Goal: Task Accomplishment & Management: Complete application form

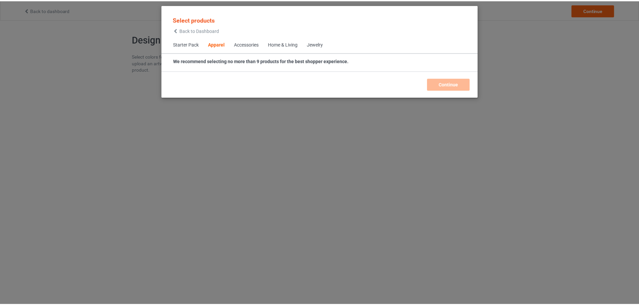
scroll to position [250, 0]
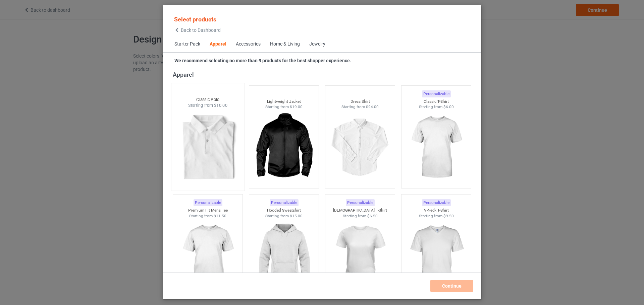
click at [204, 156] on img at bounding box center [207, 148] width 63 height 79
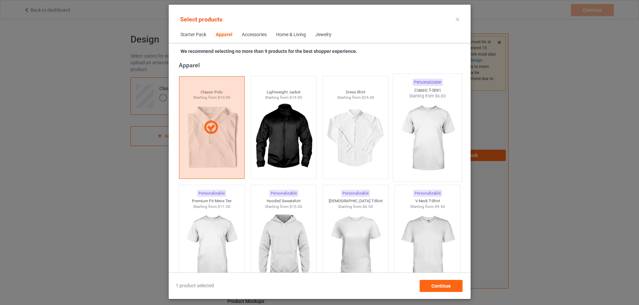
click at [421, 155] on img at bounding box center [427, 138] width 63 height 79
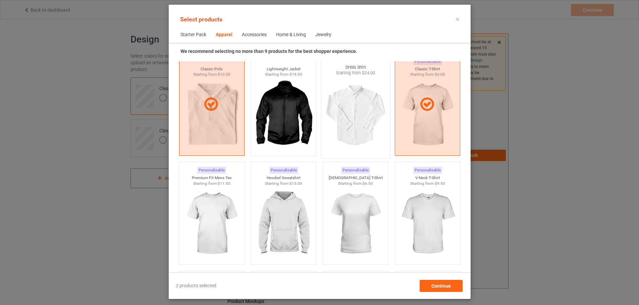
scroll to position [283, 0]
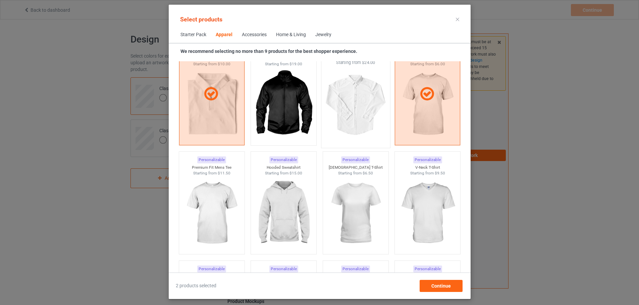
click at [351, 125] on img at bounding box center [355, 105] width 63 height 79
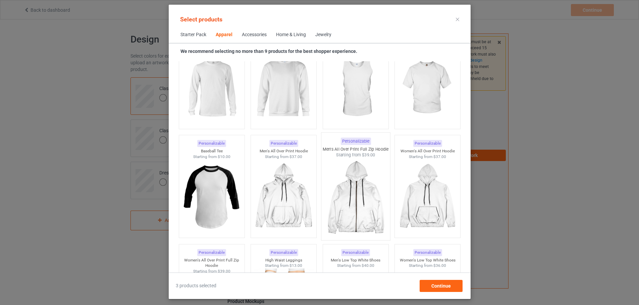
scroll to position [552, 0]
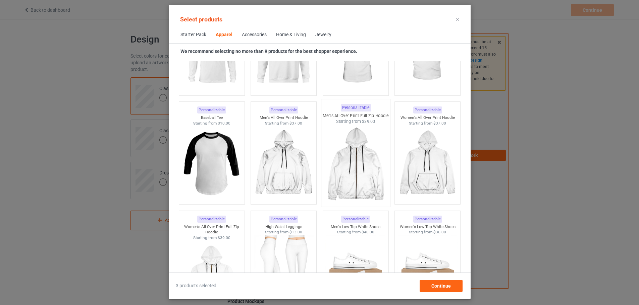
click at [364, 181] on img at bounding box center [355, 164] width 63 height 79
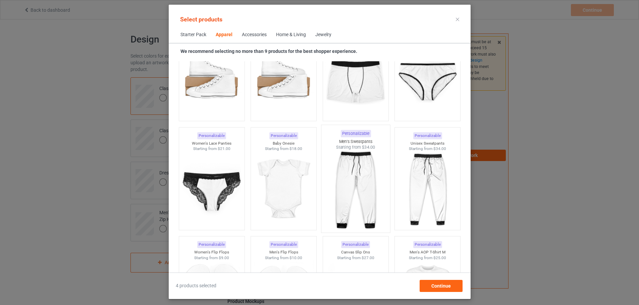
scroll to position [887, 0]
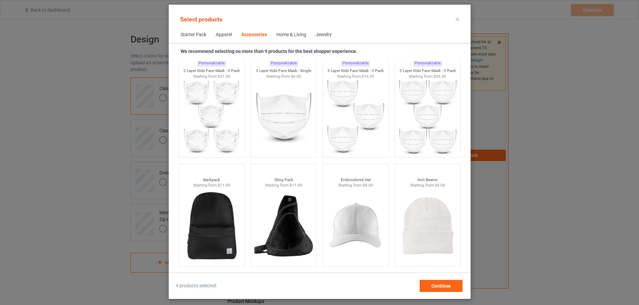
scroll to position [1826, 0]
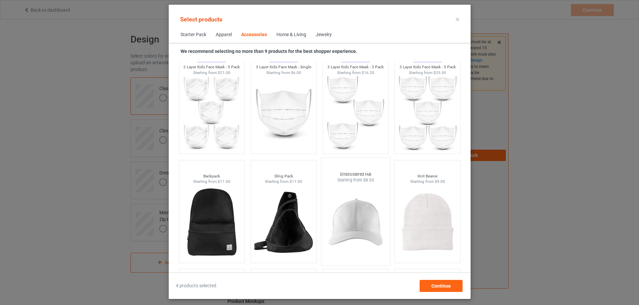
click at [371, 230] on img at bounding box center [355, 222] width 63 height 79
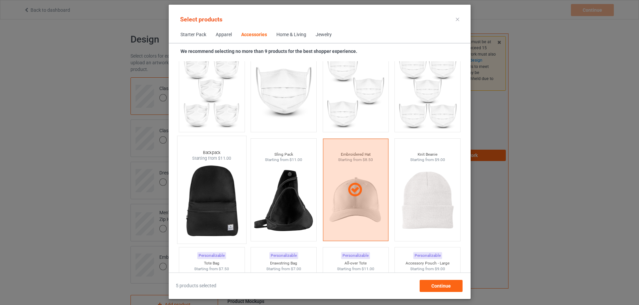
scroll to position [1859, 0]
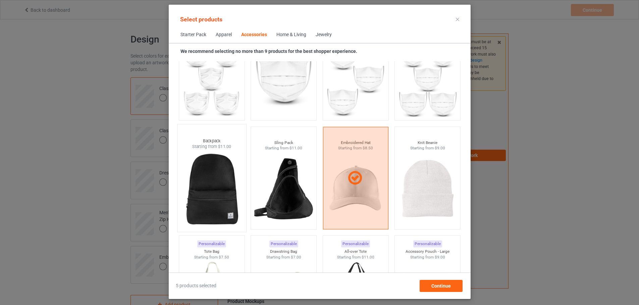
click at [209, 205] on img at bounding box center [211, 189] width 63 height 79
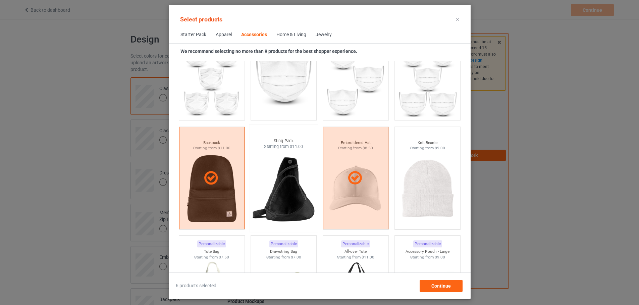
click at [296, 195] on img at bounding box center [283, 189] width 63 height 79
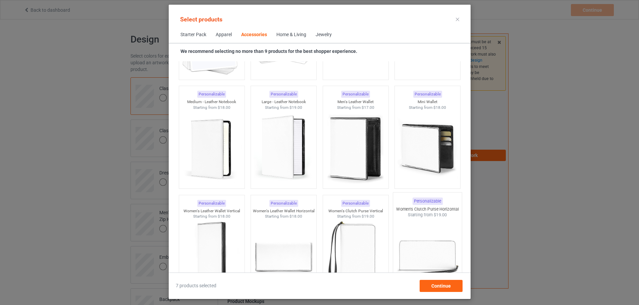
scroll to position [2631, 0]
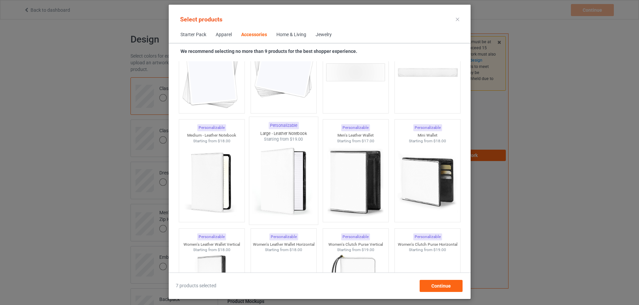
click at [278, 173] on img at bounding box center [283, 182] width 63 height 79
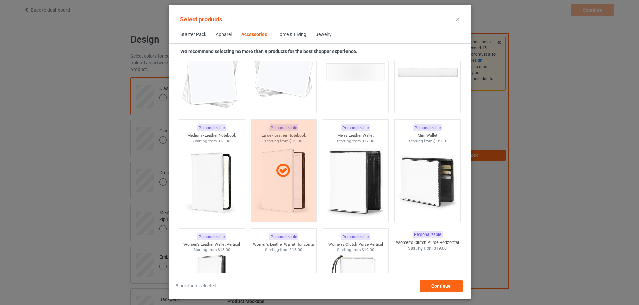
scroll to position [2698, 0]
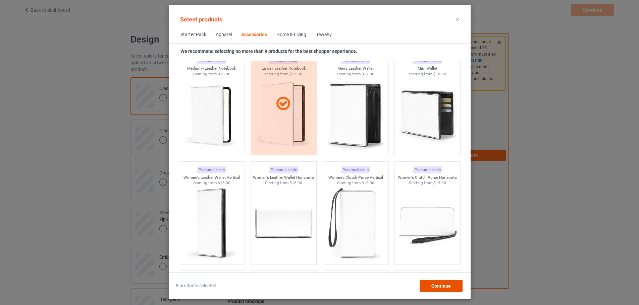
click at [449, 284] on span "Continue" at bounding box center [440, 286] width 19 height 5
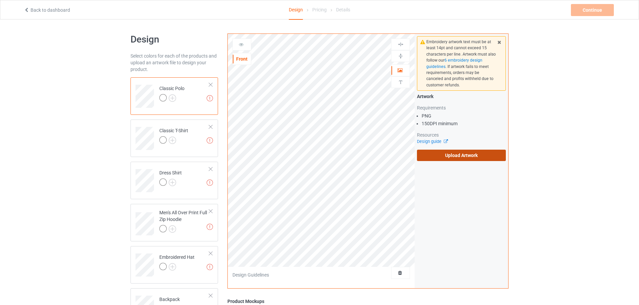
click at [446, 155] on label "Upload Artwork" at bounding box center [461, 155] width 89 height 11
click at [0, 0] on input "Upload Artwork" at bounding box center [0, 0] width 0 height 0
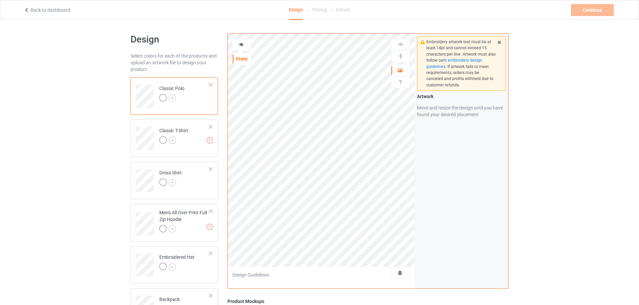
click at [235, 59] on div "Front" at bounding box center [242, 59] width 18 height 7
click at [241, 43] on icon at bounding box center [241, 43] width 6 height 5
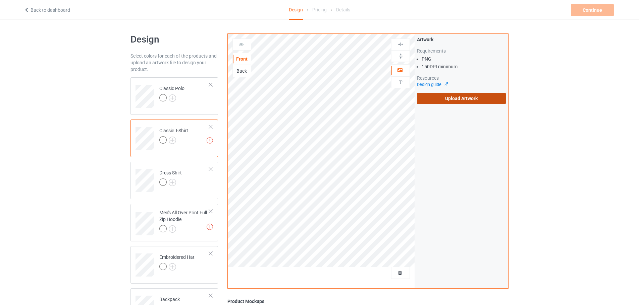
click at [444, 99] on label "Upload Artwork" at bounding box center [461, 98] width 89 height 11
click at [0, 0] on input "Upload Artwork" at bounding box center [0, 0] width 0 height 0
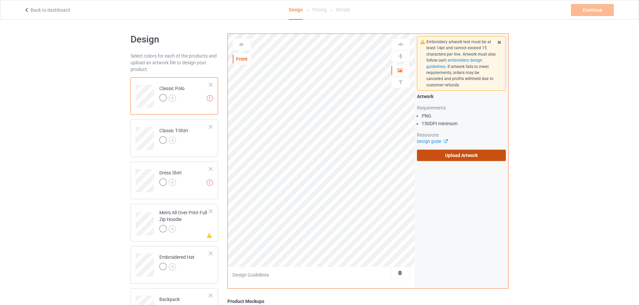
click at [469, 155] on label "Upload Artwork" at bounding box center [461, 155] width 89 height 11
click at [0, 0] on input "Upload Artwork" at bounding box center [0, 0] width 0 height 0
click at [459, 157] on label "Upload Artwork" at bounding box center [461, 155] width 89 height 11
click at [0, 0] on input "Upload Artwork" at bounding box center [0, 0] width 0 height 0
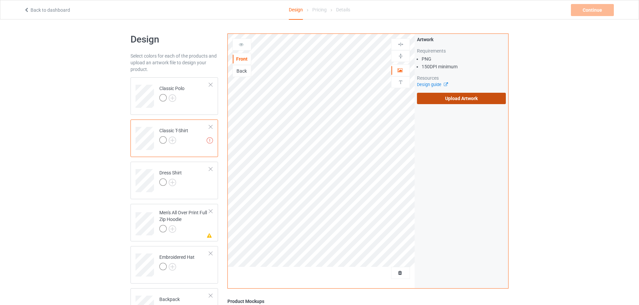
click at [462, 98] on label "Upload Artwork" at bounding box center [461, 98] width 89 height 11
click at [0, 0] on input "Upload Artwork" at bounding box center [0, 0] width 0 height 0
click at [454, 102] on label "Upload Artwork" at bounding box center [461, 98] width 89 height 11
click at [0, 0] on input "Upload Artwork" at bounding box center [0, 0] width 0 height 0
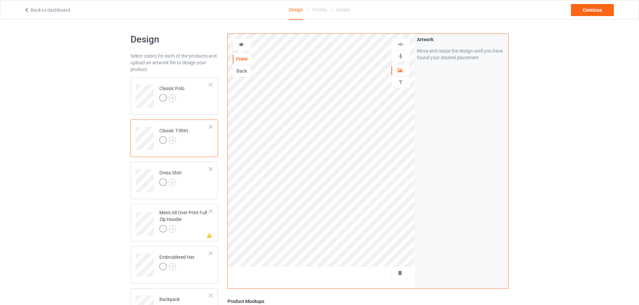
click at [242, 43] on icon at bounding box center [241, 43] width 6 height 5
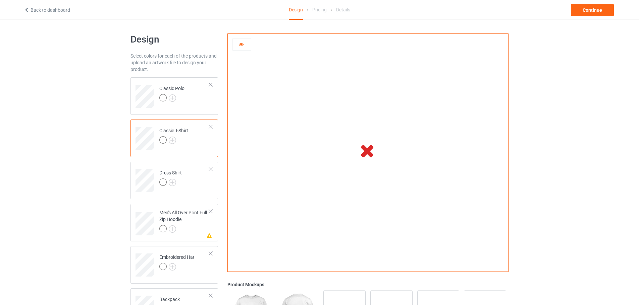
click at [240, 46] on icon at bounding box center [241, 43] width 6 height 5
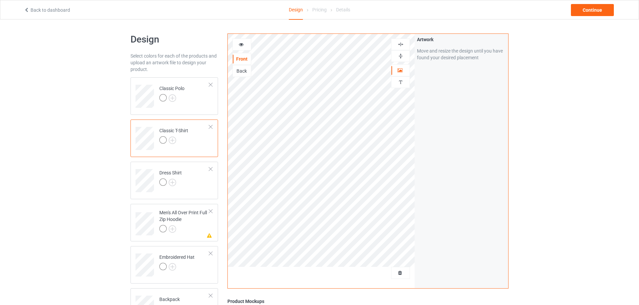
click at [243, 42] on icon at bounding box center [241, 43] width 6 height 5
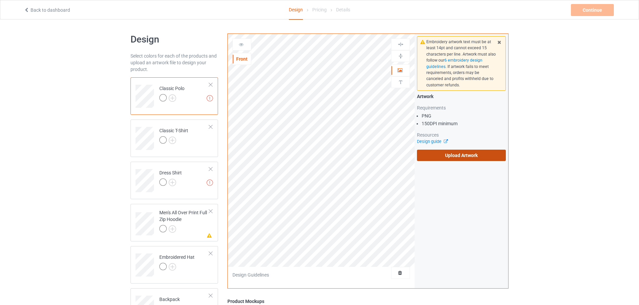
click at [452, 158] on label "Upload Artwork" at bounding box center [461, 155] width 89 height 11
click at [0, 0] on input "Upload Artwork" at bounding box center [0, 0] width 0 height 0
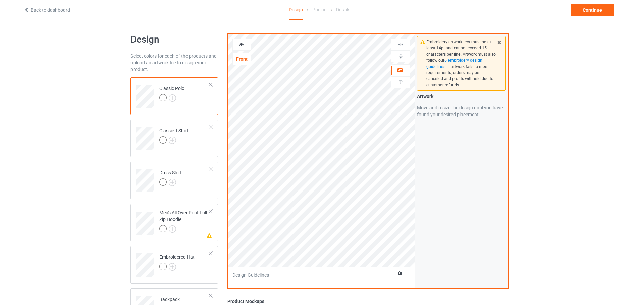
click at [246, 46] on div at bounding box center [242, 44] width 18 height 7
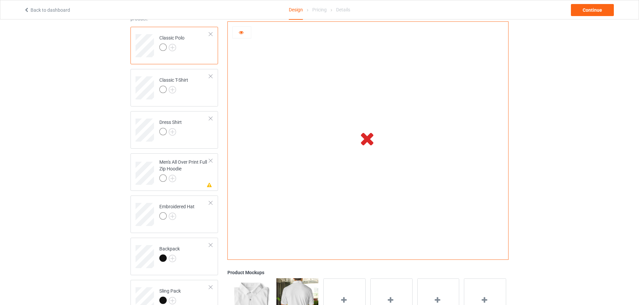
scroll to position [67, 0]
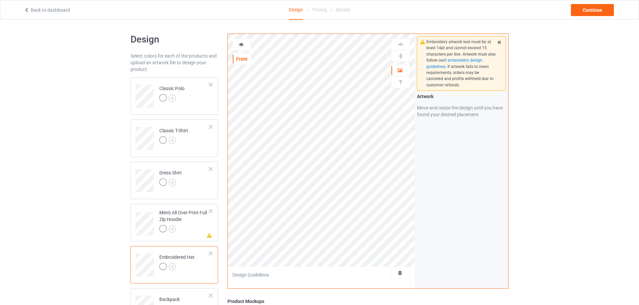
click at [247, 46] on div at bounding box center [242, 44] width 18 height 7
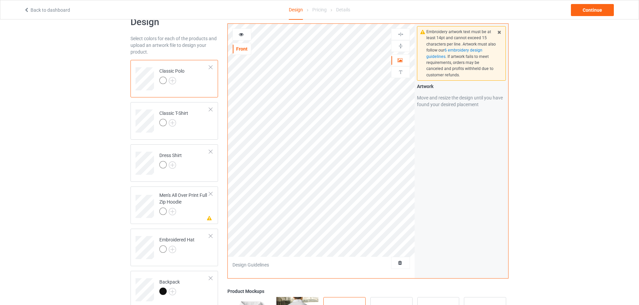
scroll to position [34, 0]
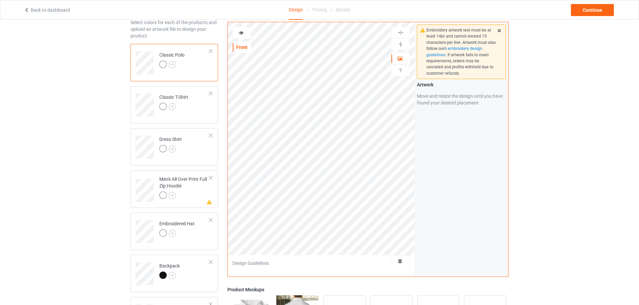
click at [242, 36] on div at bounding box center [242, 33] width 18 height 7
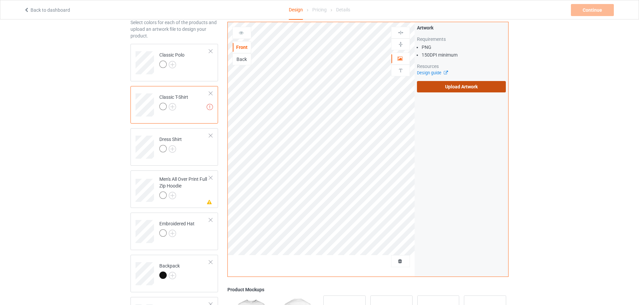
click at [465, 88] on label "Upload Artwork" at bounding box center [461, 86] width 89 height 11
click at [0, 0] on input "Upload Artwork" at bounding box center [0, 0] width 0 height 0
click at [460, 84] on label "Upload Artwork" at bounding box center [461, 86] width 89 height 11
click at [0, 0] on input "Upload Artwork" at bounding box center [0, 0] width 0 height 0
click at [456, 89] on label "Upload Artwork" at bounding box center [461, 86] width 89 height 11
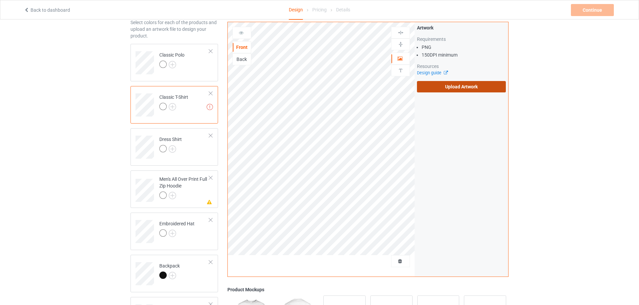
click at [0, 0] on input "Upload Artwork" at bounding box center [0, 0] width 0 height 0
click at [448, 84] on label "Upload Artwork" at bounding box center [461, 86] width 89 height 11
click at [0, 0] on input "Upload Artwork" at bounding box center [0, 0] width 0 height 0
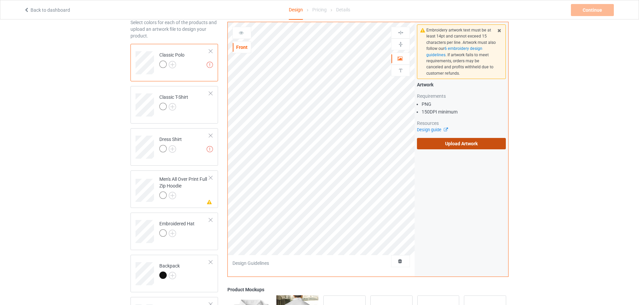
click at [460, 143] on label "Upload Artwork" at bounding box center [461, 143] width 89 height 11
click at [0, 0] on input "Upload Artwork" at bounding box center [0, 0] width 0 height 0
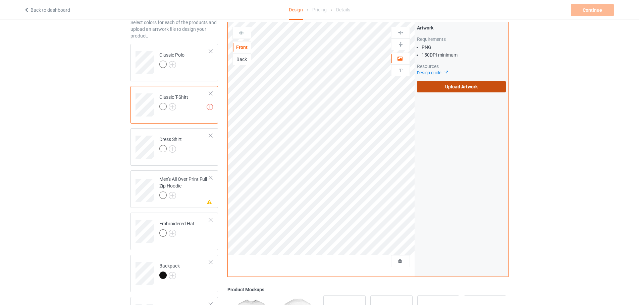
click at [450, 89] on label "Upload Artwork" at bounding box center [461, 86] width 89 height 11
click at [0, 0] on input "Upload Artwork" at bounding box center [0, 0] width 0 height 0
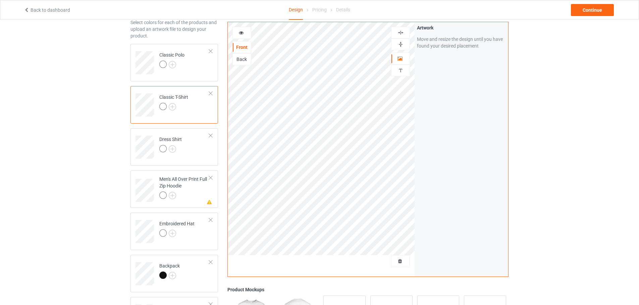
click at [240, 36] on div at bounding box center [242, 33] width 18 height 7
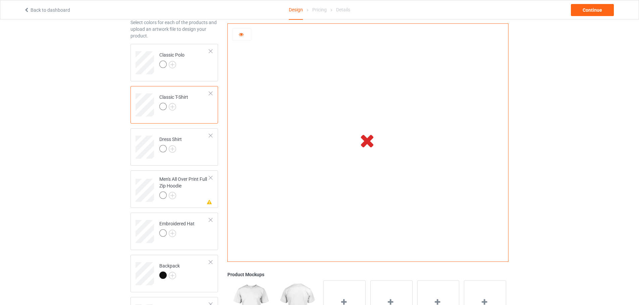
click at [238, 34] on icon at bounding box center [241, 33] width 6 height 5
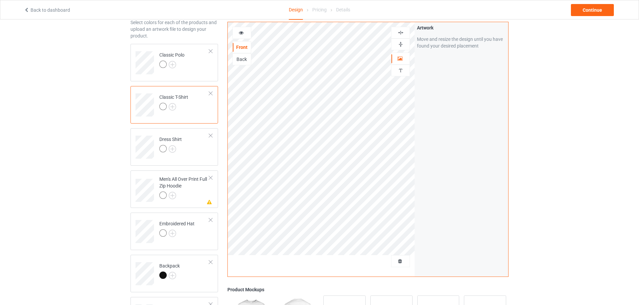
click at [241, 46] on div "Front" at bounding box center [242, 47] width 18 height 7
click at [240, 32] on icon at bounding box center [241, 32] width 6 height 5
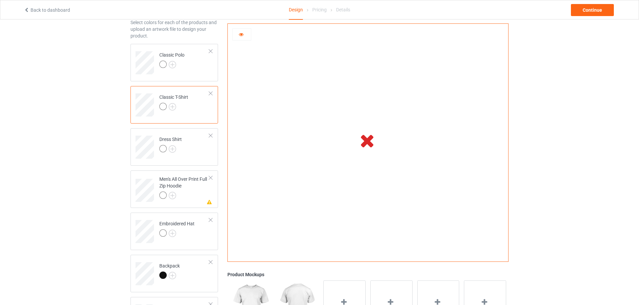
click at [190, 108] on td "Classic T-Shirt" at bounding box center [184, 103] width 57 height 28
click at [245, 35] on div at bounding box center [242, 34] width 18 height 7
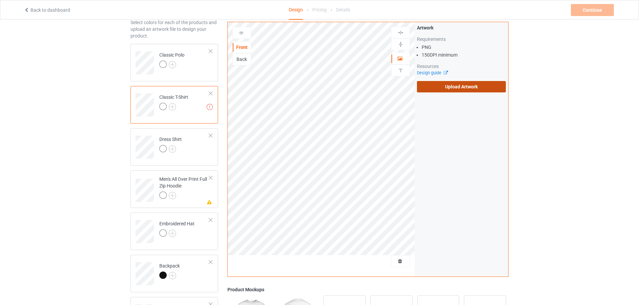
click at [456, 86] on label "Upload Artwork" at bounding box center [461, 86] width 89 height 11
click at [0, 0] on input "Upload Artwork" at bounding box center [0, 0] width 0 height 0
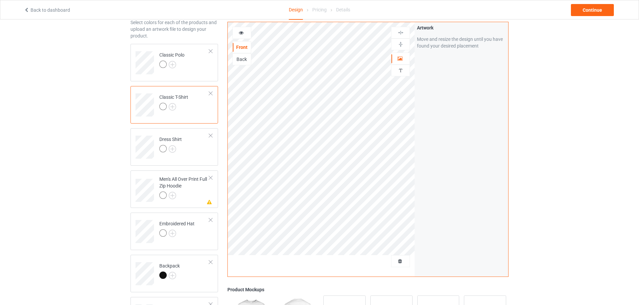
click at [242, 33] on icon at bounding box center [241, 32] width 6 height 5
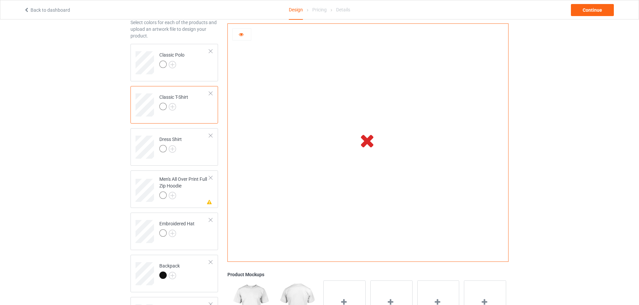
click at [191, 112] on td "Classic T-Shirt" at bounding box center [184, 103] width 57 height 28
click at [240, 35] on icon at bounding box center [241, 33] width 6 height 5
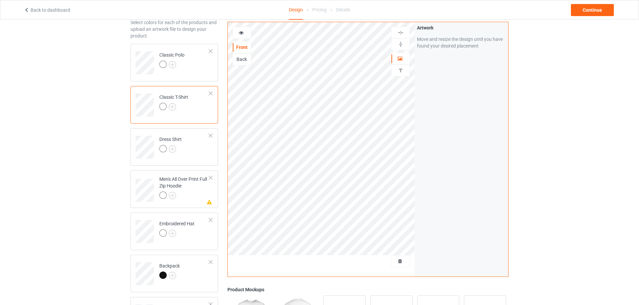
click at [244, 32] on div at bounding box center [242, 33] width 18 height 7
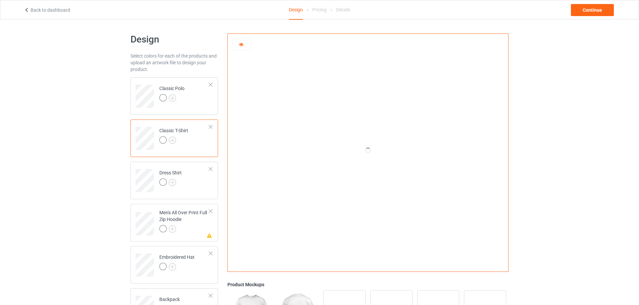
click at [244, 46] on div at bounding box center [242, 44] width 18 height 7
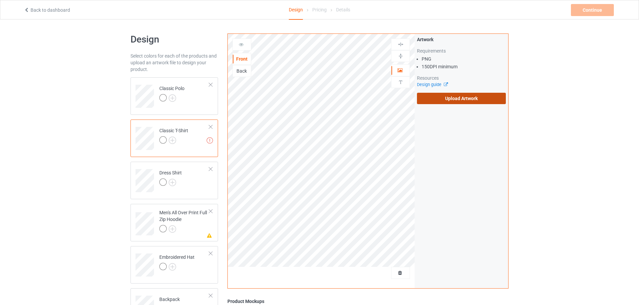
click at [465, 98] on label "Upload Artwork" at bounding box center [461, 98] width 89 height 11
click at [0, 0] on input "Upload Artwork" at bounding box center [0, 0] width 0 height 0
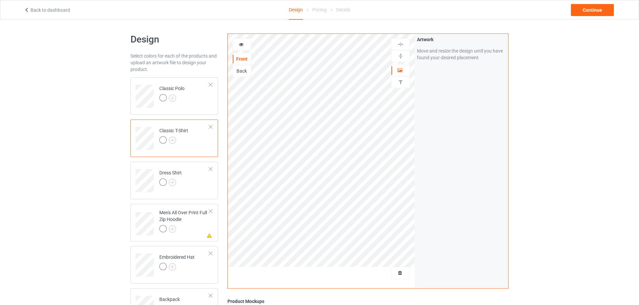
click at [241, 41] on icon at bounding box center [241, 43] width 6 height 5
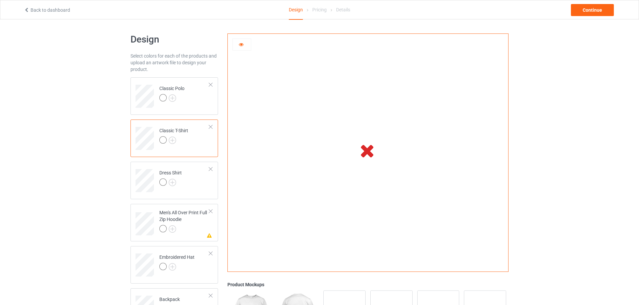
click at [241, 45] on icon at bounding box center [241, 43] width 6 height 5
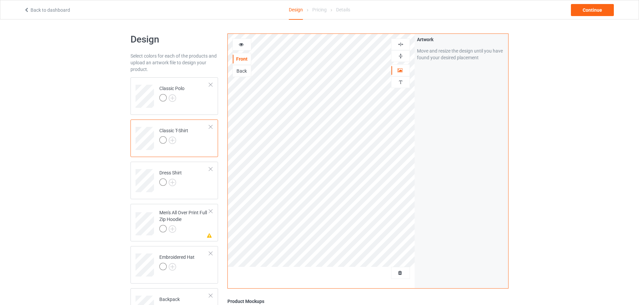
click at [239, 42] on icon at bounding box center [241, 43] width 6 height 5
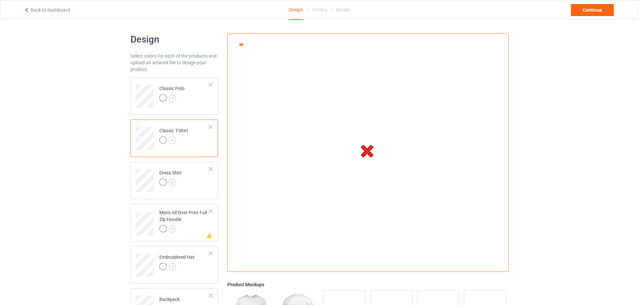
click at [240, 46] on icon at bounding box center [241, 43] width 6 height 5
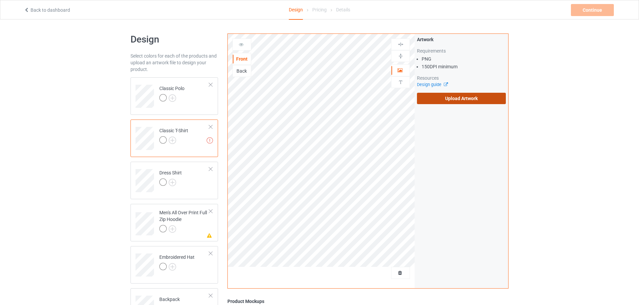
click at [465, 97] on label "Upload Artwork" at bounding box center [461, 98] width 89 height 11
click at [0, 0] on input "Upload Artwork" at bounding box center [0, 0] width 0 height 0
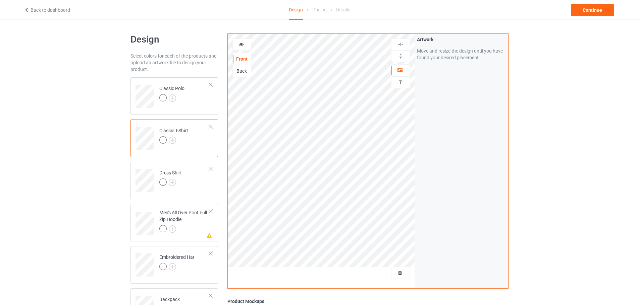
click at [242, 45] on icon at bounding box center [241, 43] width 6 height 5
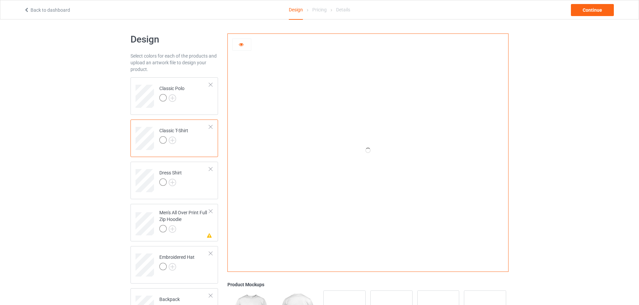
click at [241, 46] on icon at bounding box center [241, 43] width 6 height 5
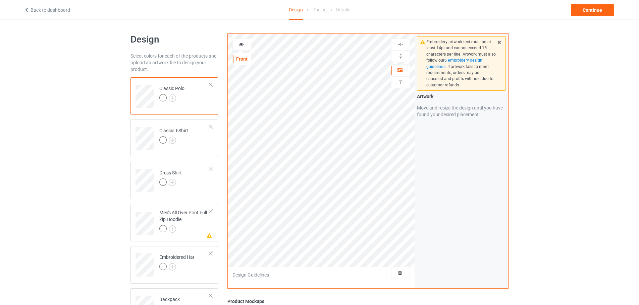
click at [243, 46] on div at bounding box center [242, 44] width 18 height 7
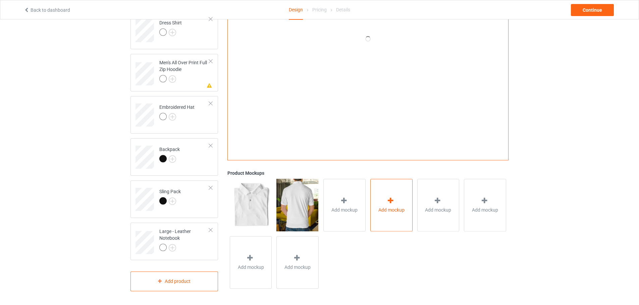
scroll to position [151, 0]
click at [345, 205] on div at bounding box center [344, 202] width 9 height 10
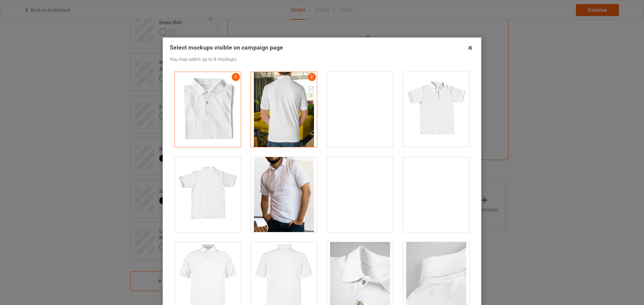
click at [422, 112] on div at bounding box center [436, 109] width 66 height 75
click at [471, 49] on icon at bounding box center [470, 48] width 11 height 11
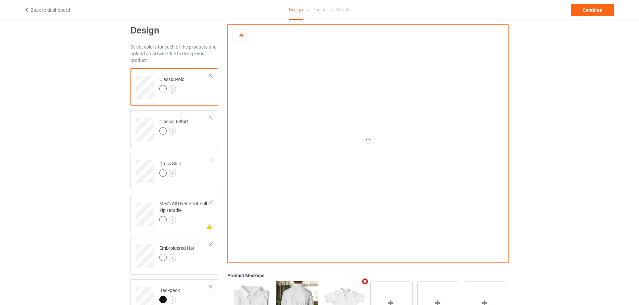
scroll to position [0, 0]
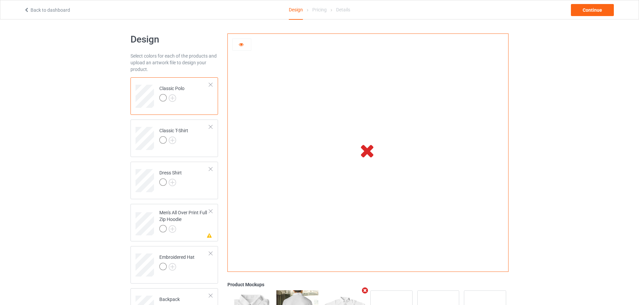
click at [190, 104] on td "Classic Polo" at bounding box center [184, 94] width 57 height 28
click at [244, 44] on div at bounding box center [242, 44] width 18 height 7
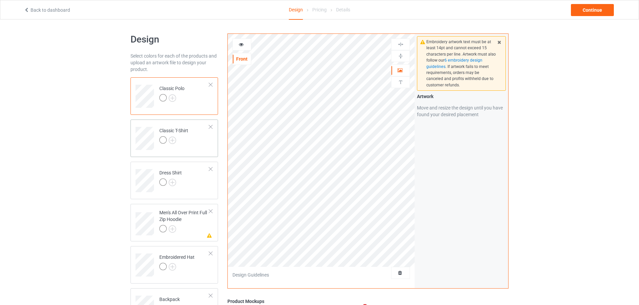
click at [149, 150] on div "Classic T-Shirt" at bounding box center [174, 139] width 88 height 38
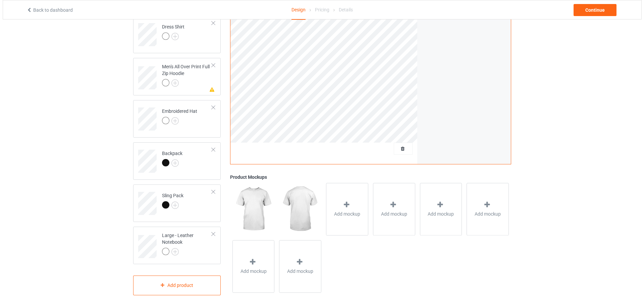
scroll to position [151, 0]
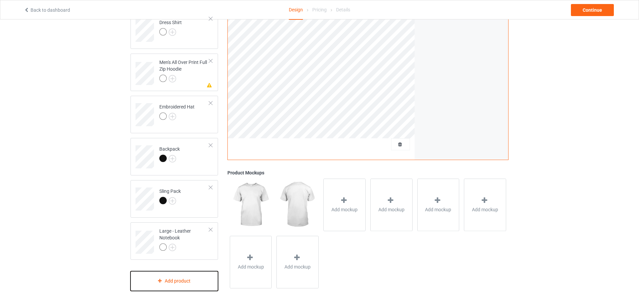
click at [186, 283] on div "Add product" at bounding box center [174, 282] width 88 height 20
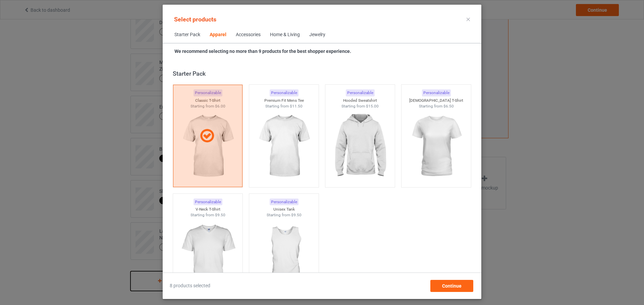
scroll to position [250, 0]
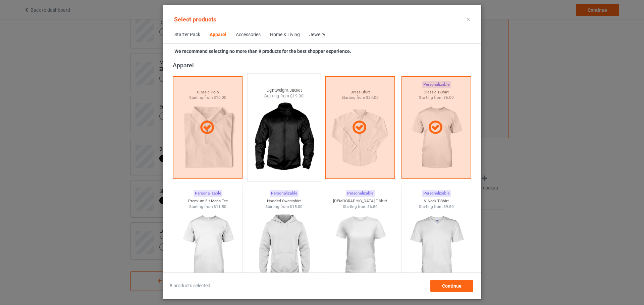
click at [282, 149] on img at bounding box center [283, 138] width 63 height 79
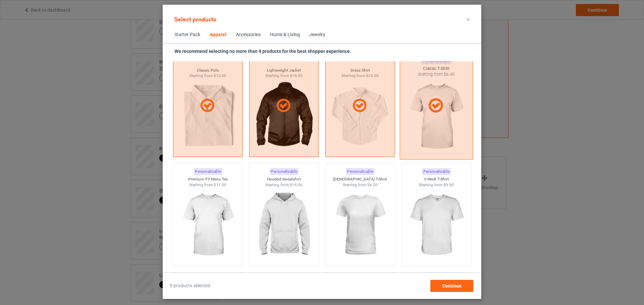
scroll to position [283, 0]
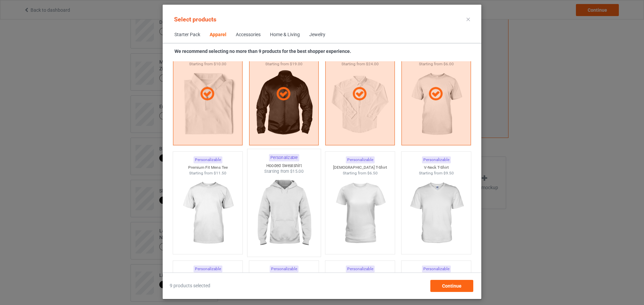
click at [294, 208] on img at bounding box center [283, 214] width 63 height 79
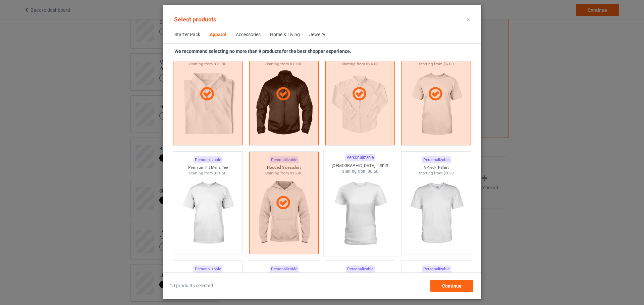
click at [364, 205] on img at bounding box center [359, 214] width 63 height 79
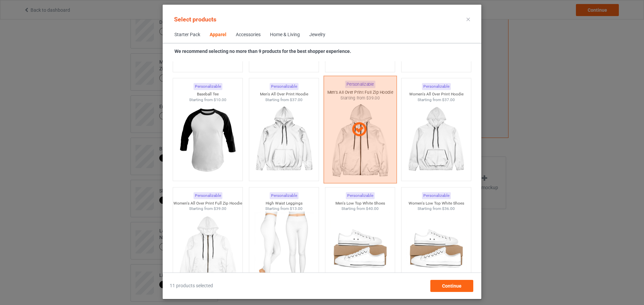
scroll to position [585, 0]
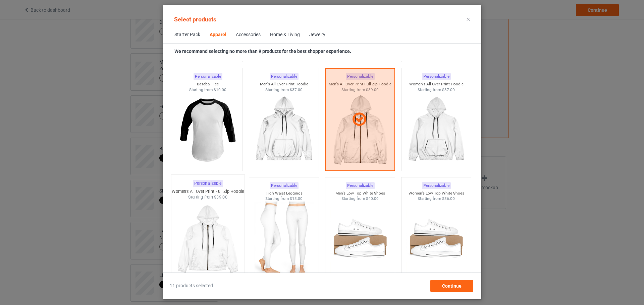
click at [209, 238] on img at bounding box center [207, 240] width 63 height 79
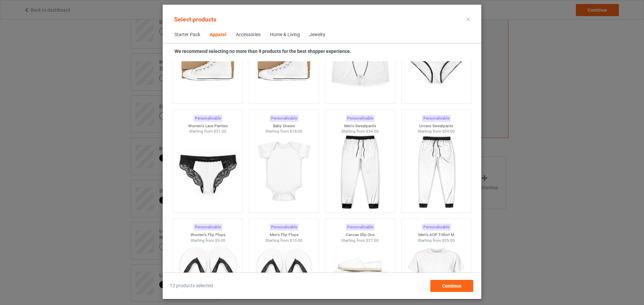
scroll to position [887, 0]
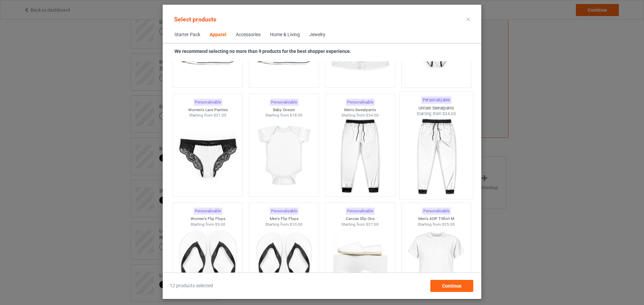
click at [443, 142] on img at bounding box center [435, 156] width 63 height 79
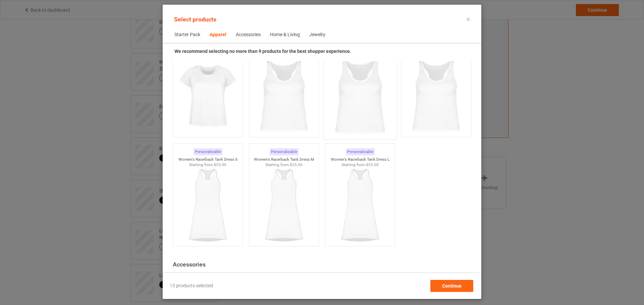
scroll to position [1289, 0]
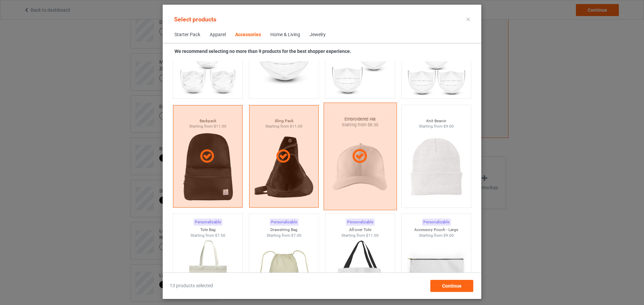
scroll to position [1893, 0]
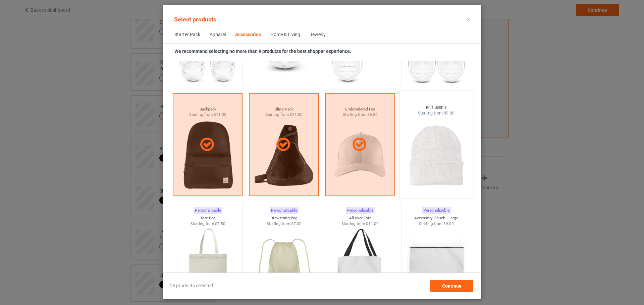
click at [417, 151] on img at bounding box center [435, 155] width 63 height 79
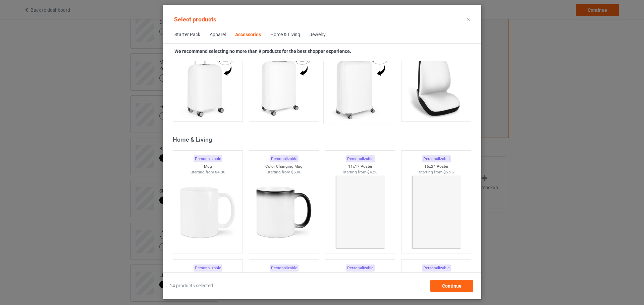
scroll to position [2966, 0]
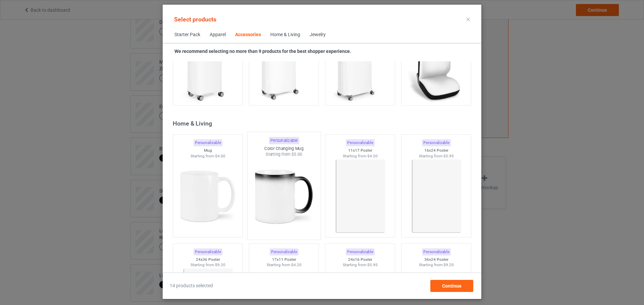
click at [283, 189] on img at bounding box center [283, 197] width 63 height 79
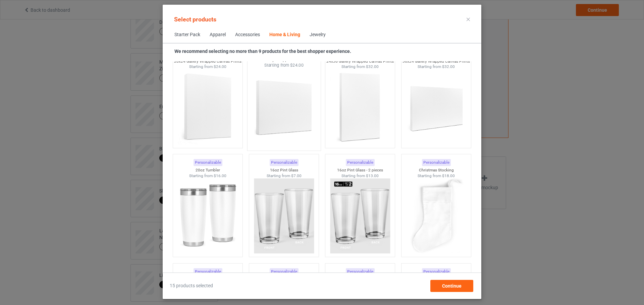
scroll to position [4944, 0]
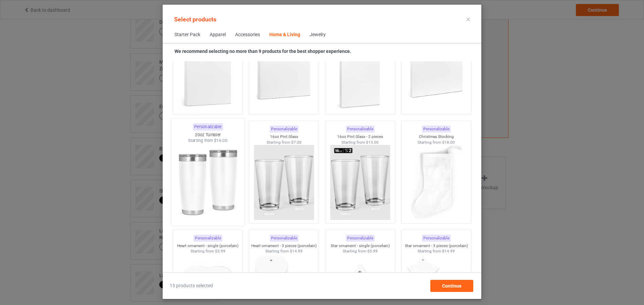
click at [202, 184] on img at bounding box center [207, 183] width 63 height 79
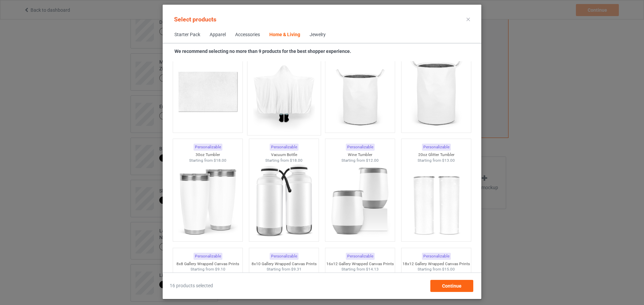
scroll to position [5581, 0]
click at [425, 191] on img at bounding box center [435, 201] width 63 height 79
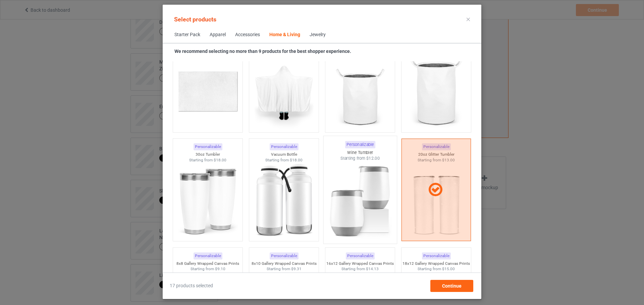
scroll to position [5615, 0]
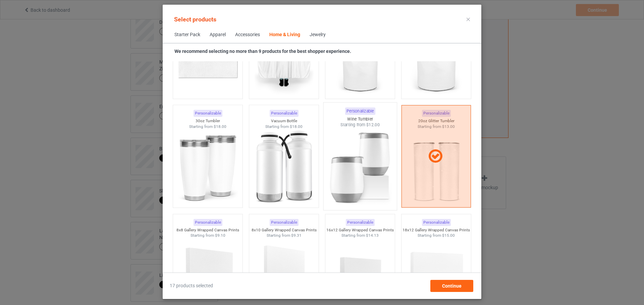
click at [347, 170] on img at bounding box center [359, 167] width 63 height 79
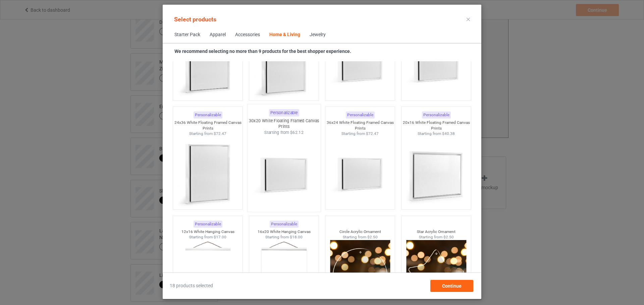
scroll to position [6922, 0]
click at [320, 36] on div "Jewelry" at bounding box center [317, 35] width 16 height 7
click at [323, 32] on div "Jewelry" at bounding box center [317, 35] width 16 height 7
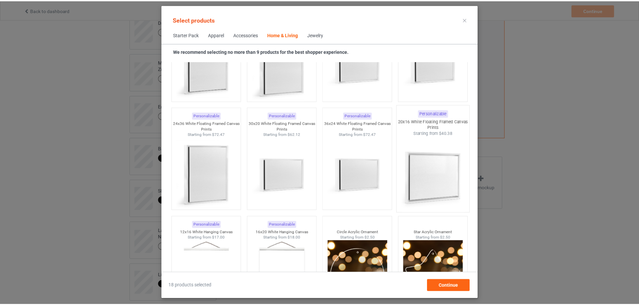
scroll to position [6889, 0]
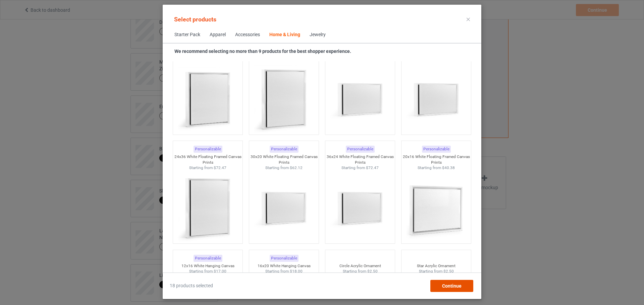
click at [451, 289] on span "Continue" at bounding box center [451, 286] width 19 height 5
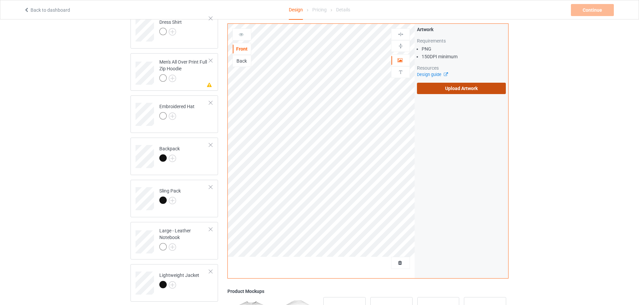
click at [439, 88] on label "Upload Artwork" at bounding box center [461, 88] width 89 height 11
click at [0, 0] on input "Upload Artwork" at bounding box center [0, 0] width 0 height 0
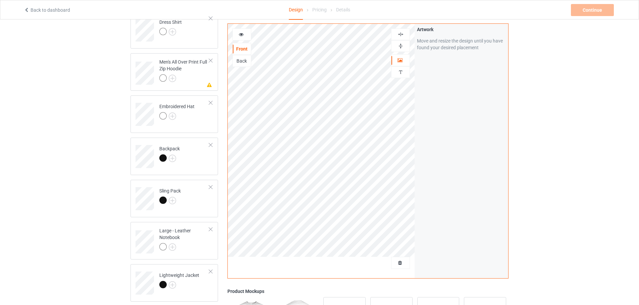
click at [236, 34] on div at bounding box center [242, 34] width 18 height 7
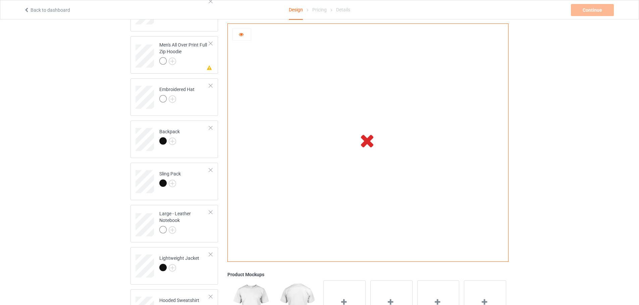
scroll to position [168, 0]
click at [243, 36] on icon at bounding box center [241, 33] width 6 height 5
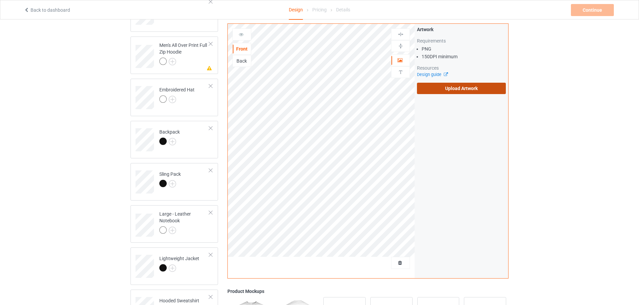
click at [479, 92] on label "Upload Artwork" at bounding box center [461, 88] width 89 height 11
click at [0, 0] on input "Upload Artwork" at bounding box center [0, 0] width 0 height 0
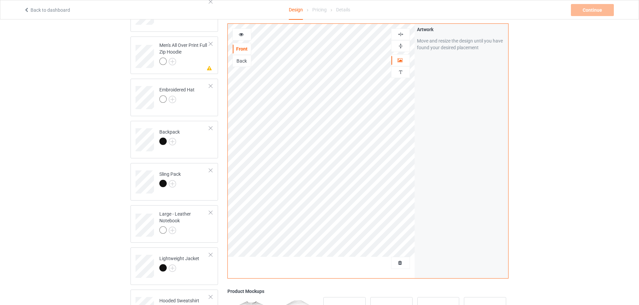
click at [244, 34] on div at bounding box center [242, 34] width 18 height 7
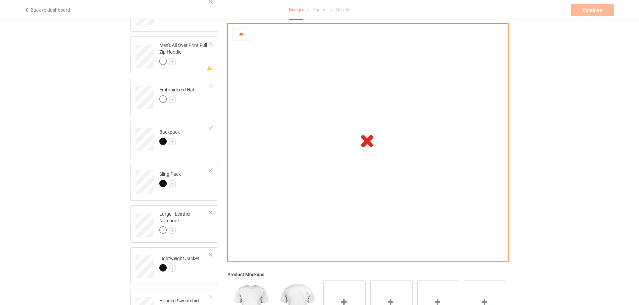
click at [241, 36] on icon at bounding box center [241, 33] width 6 height 5
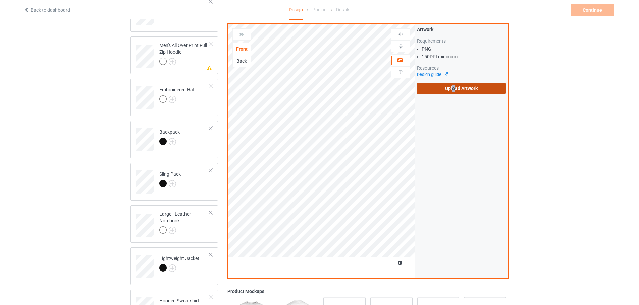
click at [453, 91] on label "Upload Artwork" at bounding box center [461, 88] width 89 height 11
click at [461, 87] on label "Upload Artwork" at bounding box center [461, 88] width 89 height 11
click at [0, 0] on input "Upload Artwork" at bounding box center [0, 0] width 0 height 0
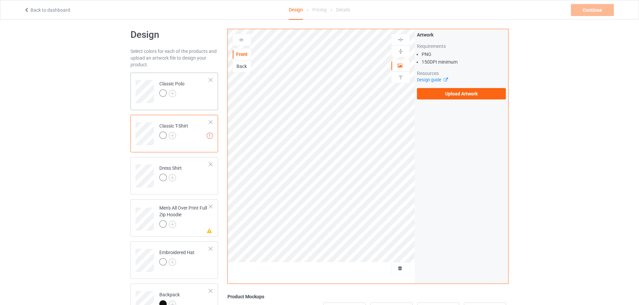
scroll to position [0, 0]
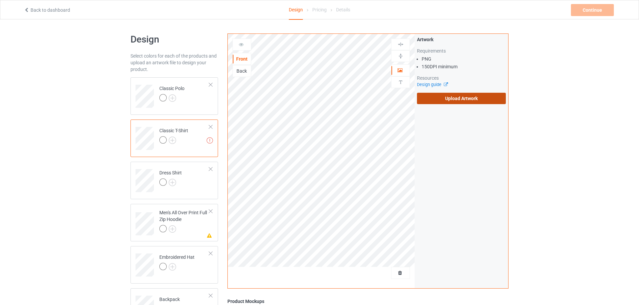
click at [457, 97] on label "Upload Artwork" at bounding box center [461, 98] width 89 height 11
click at [0, 0] on input "Upload Artwork" at bounding box center [0, 0] width 0 height 0
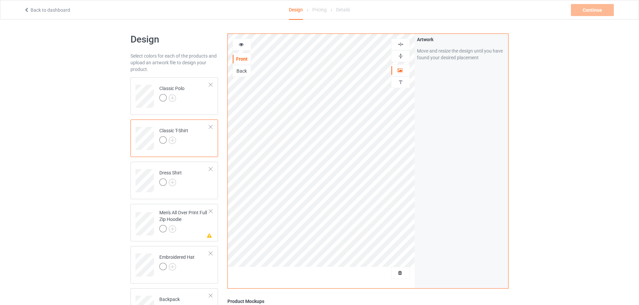
click at [246, 43] on div at bounding box center [242, 44] width 18 height 7
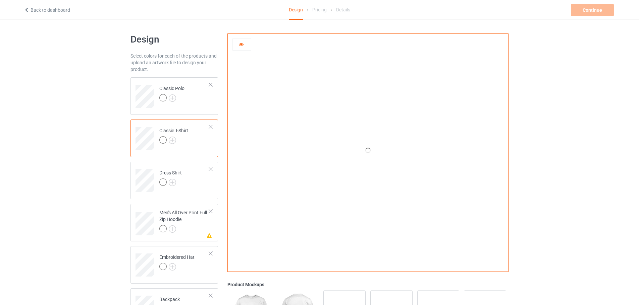
click at [243, 46] on icon at bounding box center [241, 43] width 6 height 5
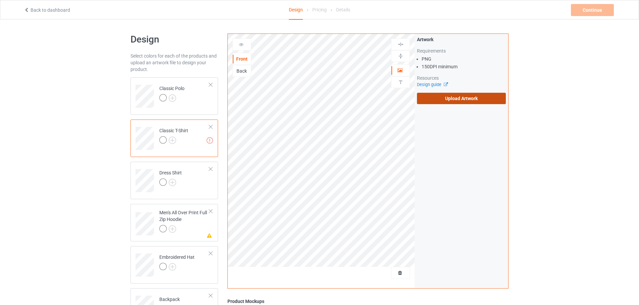
click at [468, 96] on label "Upload Artwork" at bounding box center [461, 98] width 89 height 11
click at [0, 0] on input "Upload Artwork" at bounding box center [0, 0] width 0 height 0
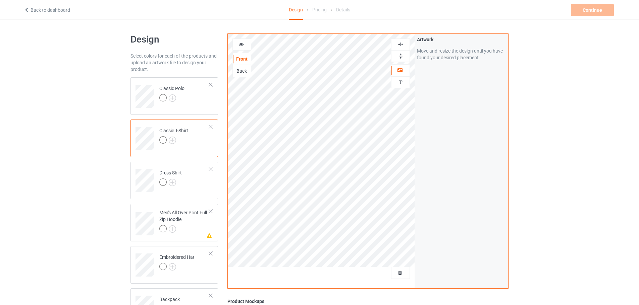
click at [245, 41] on div at bounding box center [242, 44] width 18 height 7
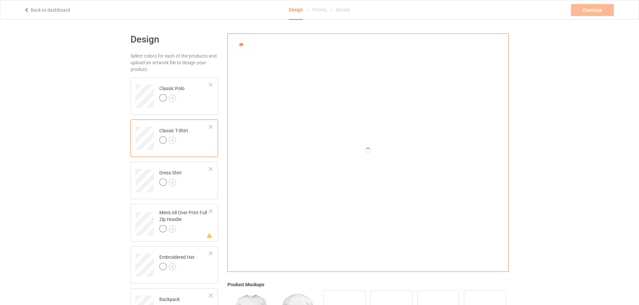
click at [242, 47] on div at bounding box center [242, 44] width 18 height 7
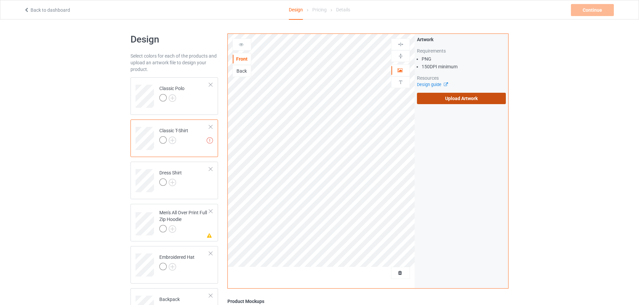
click at [462, 99] on label "Upload Artwork" at bounding box center [461, 98] width 89 height 11
click at [0, 0] on input "Upload Artwork" at bounding box center [0, 0] width 0 height 0
click at [470, 96] on label "Upload Artwork" at bounding box center [461, 98] width 89 height 11
click at [0, 0] on input "Upload Artwork" at bounding box center [0, 0] width 0 height 0
click at [455, 99] on label "Upload Artwork" at bounding box center [461, 98] width 89 height 11
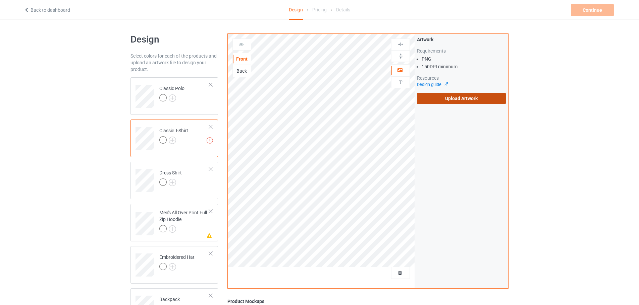
click at [0, 0] on input "Upload Artwork" at bounding box center [0, 0] width 0 height 0
click at [466, 96] on label "Upload Artwork" at bounding box center [461, 98] width 89 height 11
click at [0, 0] on input "Upload Artwork" at bounding box center [0, 0] width 0 height 0
click at [447, 98] on label "Upload Artwork" at bounding box center [461, 98] width 89 height 11
click at [0, 0] on input "Upload Artwork" at bounding box center [0, 0] width 0 height 0
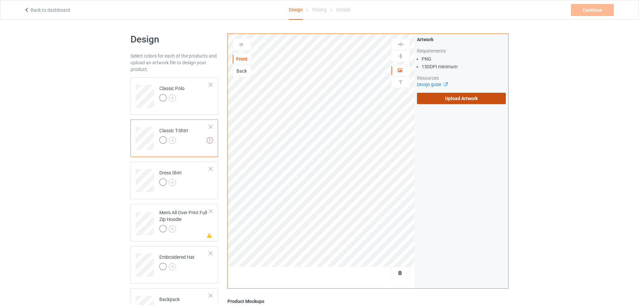
click at [461, 101] on label "Upload Artwork" at bounding box center [461, 98] width 89 height 11
click at [0, 0] on input "Upload Artwork" at bounding box center [0, 0] width 0 height 0
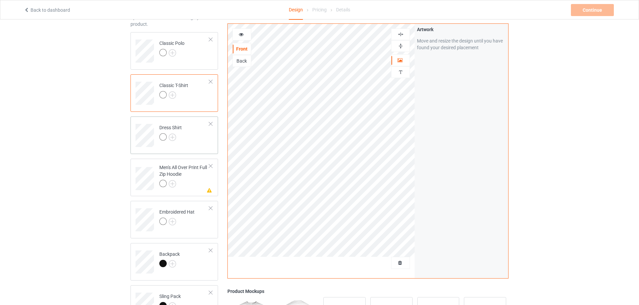
scroll to position [101, 0]
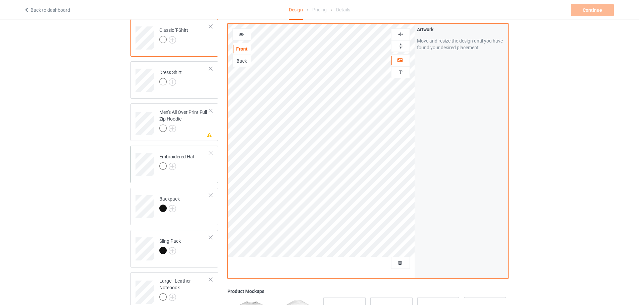
click at [196, 169] on td "Embroidered Hat" at bounding box center [184, 163] width 57 height 28
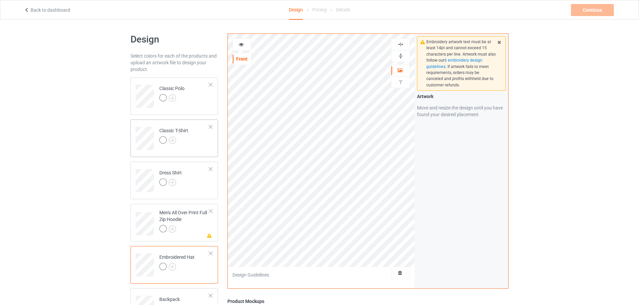
click at [200, 143] on td "Classic T-Shirt" at bounding box center [184, 136] width 57 height 28
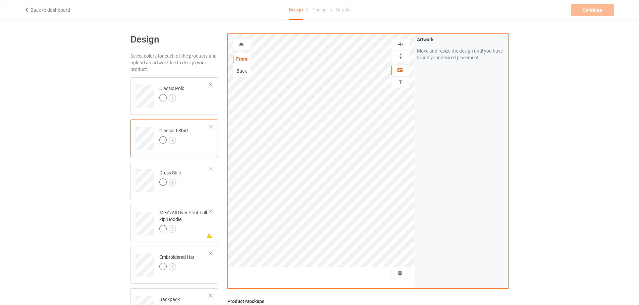
click at [246, 45] on div at bounding box center [242, 44] width 18 height 7
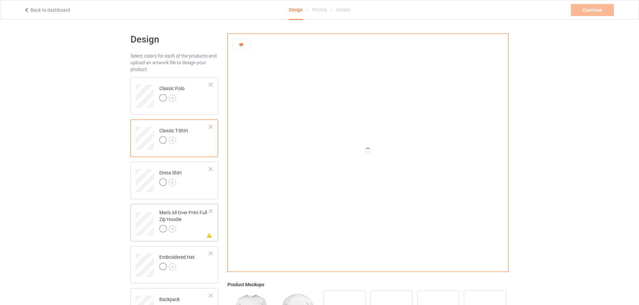
click at [196, 224] on div "Men's All Over Print Full Zip Hoodie" at bounding box center [184, 221] width 50 height 23
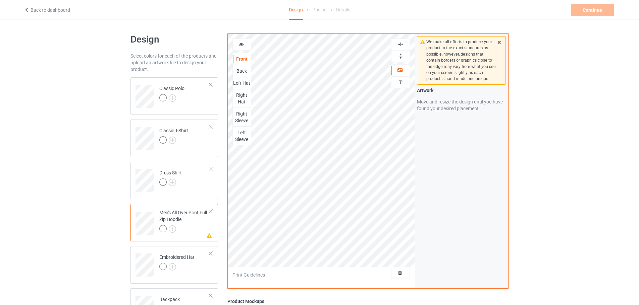
click at [241, 71] on div "Back" at bounding box center [242, 71] width 18 height 7
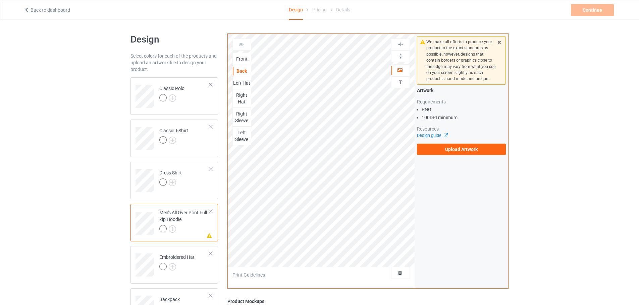
click at [244, 61] on div "Front" at bounding box center [242, 59] width 18 height 7
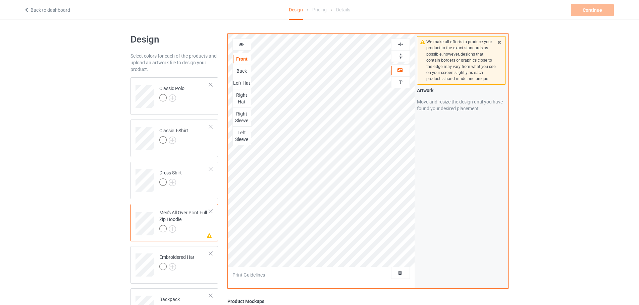
click at [244, 71] on div "Back" at bounding box center [242, 71] width 18 height 7
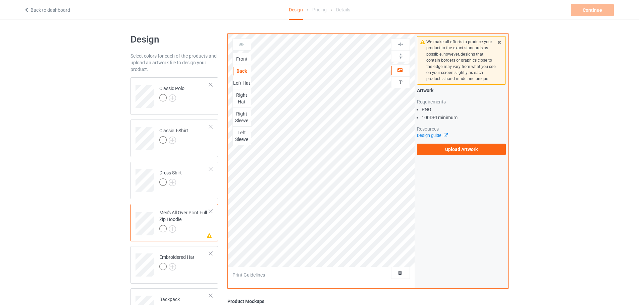
click at [243, 60] on div "Front" at bounding box center [242, 59] width 18 height 7
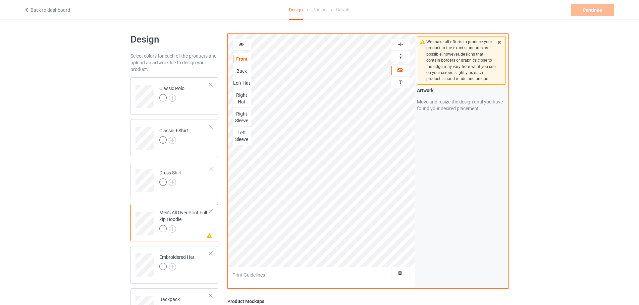
click at [241, 47] on div at bounding box center [242, 44] width 18 height 7
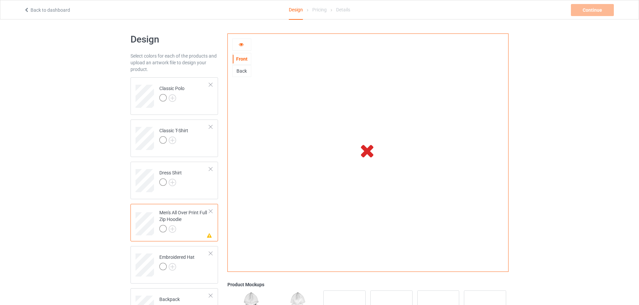
click at [245, 72] on div "Back" at bounding box center [242, 71] width 18 height 7
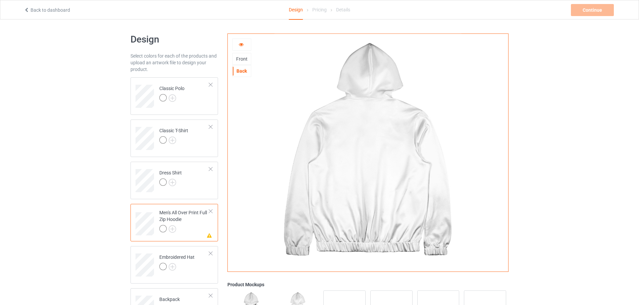
click at [243, 61] on div "Front" at bounding box center [242, 59] width 18 height 7
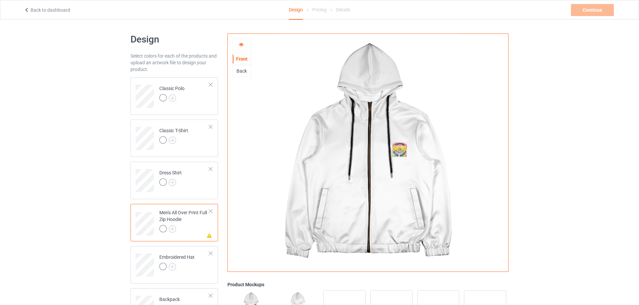
click at [242, 60] on div "Front" at bounding box center [242, 59] width 18 height 7
click at [243, 45] on icon at bounding box center [241, 43] width 6 height 5
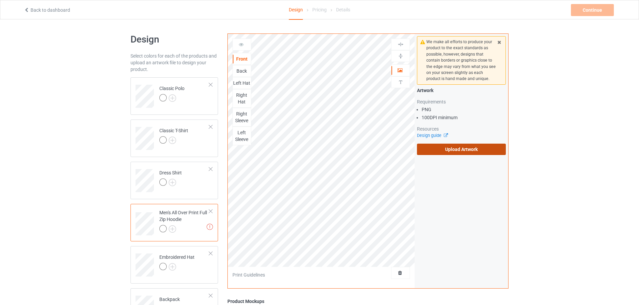
click at [437, 148] on label "Upload Artwork" at bounding box center [461, 149] width 89 height 11
click at [0, 0] on input "Upload Artwork" at bounding box center [0, 0] width 0 height 0
click at [188, 145] on div at bounding box center [173, 140] width 29 height 9
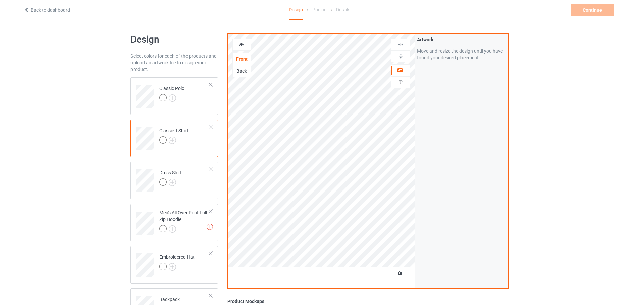
click at [243, 45] on icon at bounding box center [241, 43] width 6 height 5
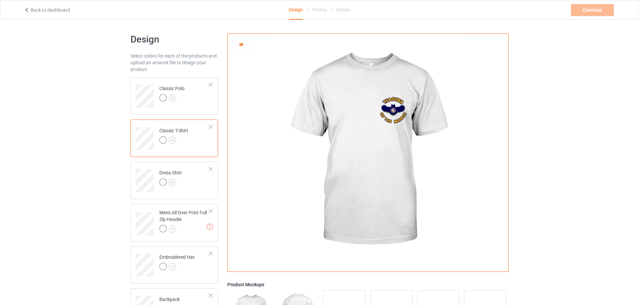
click at [242, 46] on icon at bounding box center [241, 43] width 6 height 5
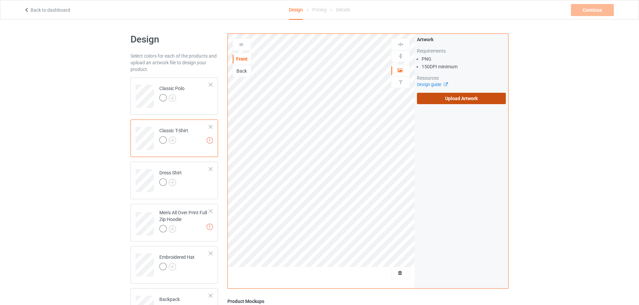
click at [444, 103] on label "Upload Artwork" at bounding box center [461, 98] width 89 height 11
click at [0, 0] on input "Upload Artwork" at bounding box center [0, 0] width 0 height 0
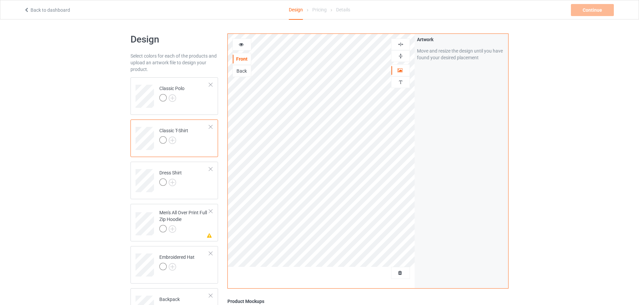
click at [241, 46] on icon at bounding box center [241, 43] width 6 height 5
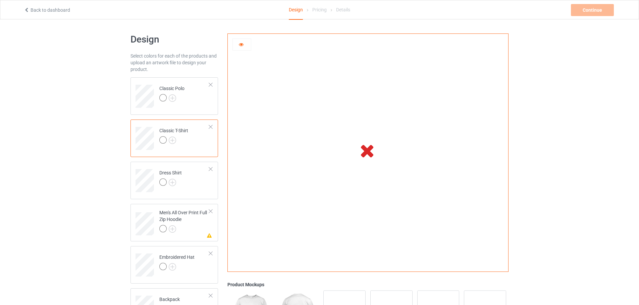
click at [242, 46] on icon at bounding box center [241, 43] width 6 height 5
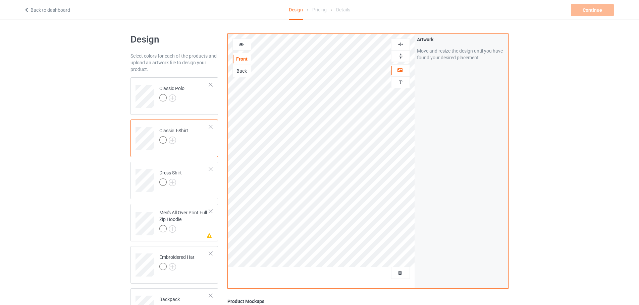
click at [241, 71] on div "Back" at bounding box center [242, 71] width 18 height 7
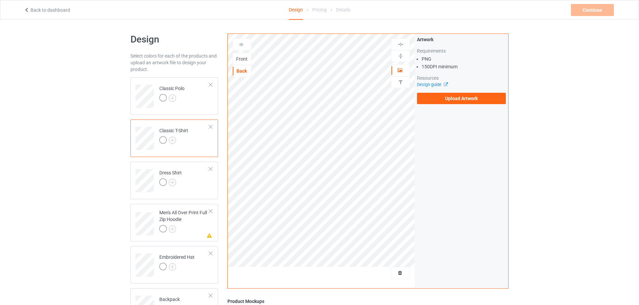
click at [241, 58] on div "Front" at bounding box center [242, 59] width 18 height 7
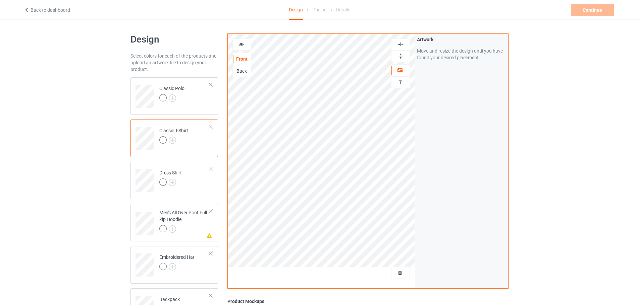
click at [241, 44] on icon at bounding box center [241, 43] width 6 height 5
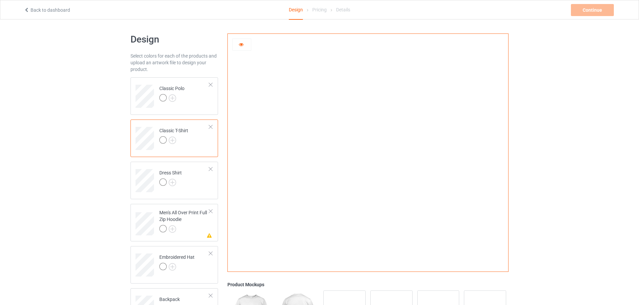
click at [239, 45] on icon at bounding box center [241, 43] width 6 height 5
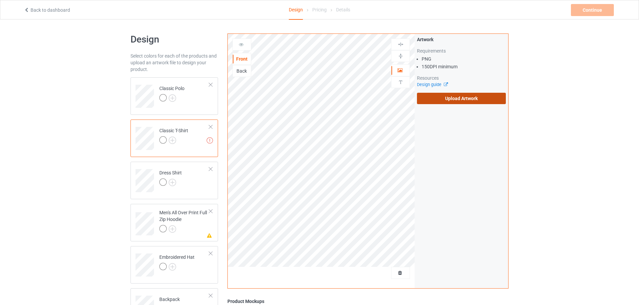
click at [447, 102] on label "Upload Artwork" at bounding box center [461, 98] width 89 height 11
click at [0, 0] on input "Upload Artwork" at bounding box center [0, 0] width 0 height 0
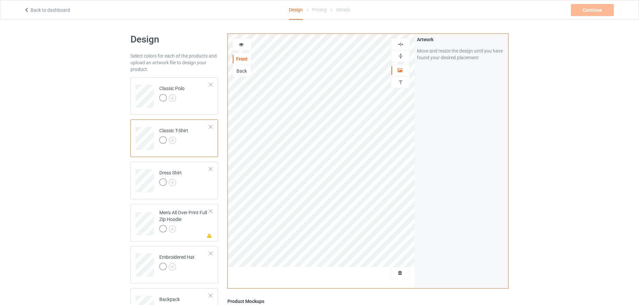
click at [242, 46] on icon at bounding box center [241, 43] width 6 height 5
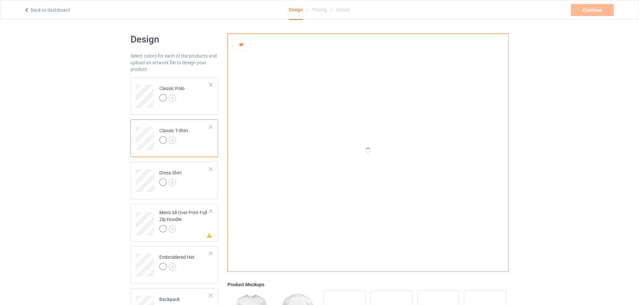
click at [243, 45] on icon at bounding box center [241, 43] width 6 height 5
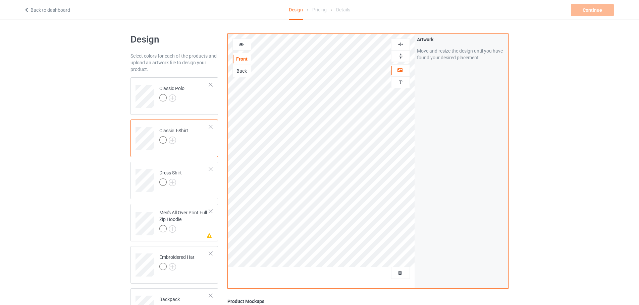
click at [245, 70] on div "Back" at bounding box center [242, 71] width 18 height 7
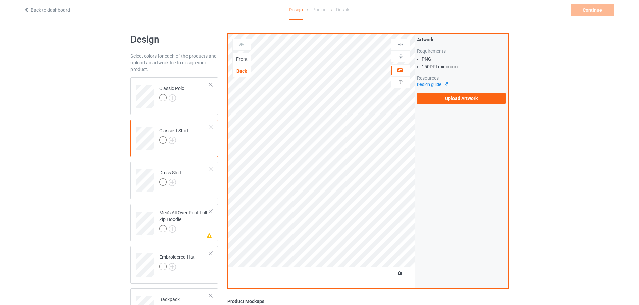
click at [240, 62] on div "Front" at bounding box center [242, 59] width 18 height 7
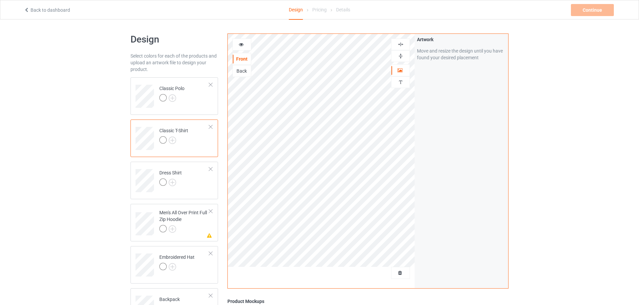
click at [243, 46] on icon at bounding box center [241, 43] width 6 height 5
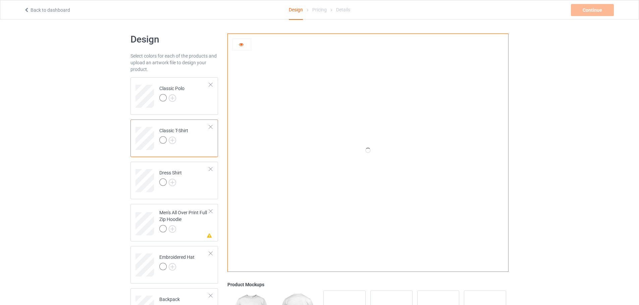
click at [241, 45] on icon at bounding box center [241, 43] width 6 height 5
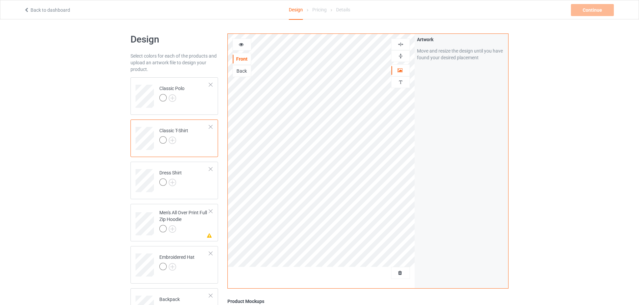
click at [245, 73] on div "Back" at bounding box center [242, 71] width 18 height 7
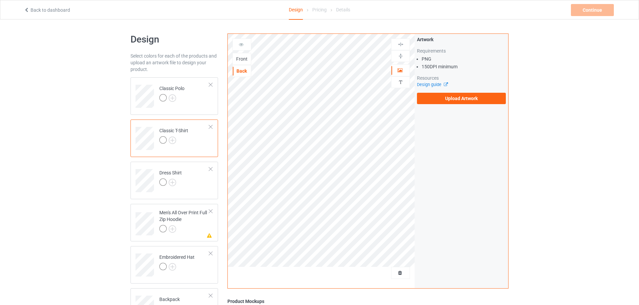
click at [247, 61] on div "Front" at bounding box center [242, 59] width 18 height 7
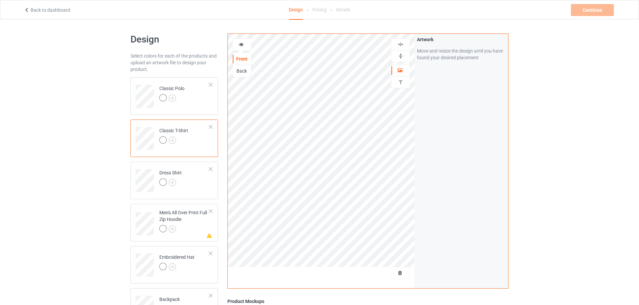
click at [243, 76] on div "Back" at bounding box center [241, 71] width 19 height 12
click at [244, 67] on div "Back" at bounding box center [241, 71] width 19 height 12
click at [242, 68] on div "Back" at bounding box center [242, 71] width 18 height 7
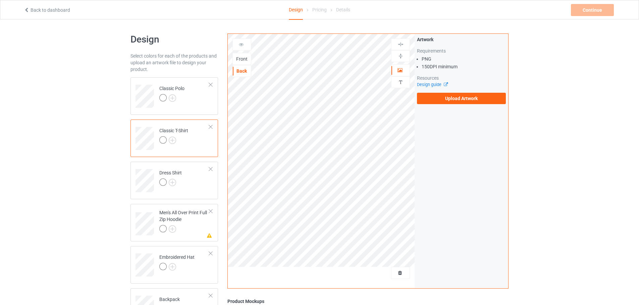
click at [243, 58] on div "Front" at bounding box center [242, 59] width 18 height 7
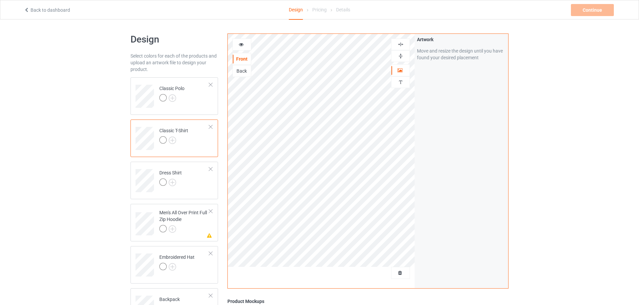
click at [241, 43] on icon at bounding box center [241, 43] width 6 height 5
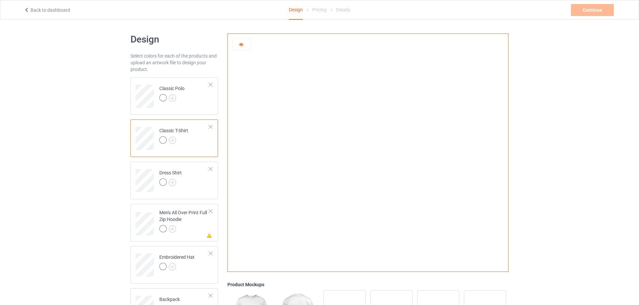
click at [239, 45] on icon at bounding box center [241, 43] width 6 height 5
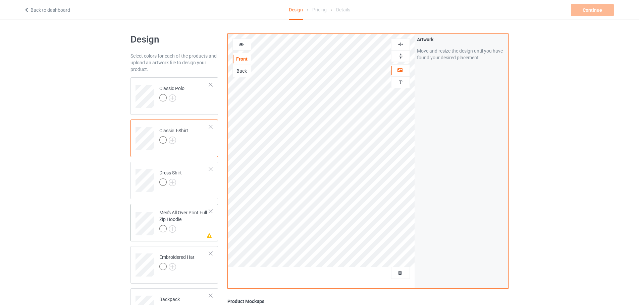
click at [194, 218] on div "Men's All Over Print Full Zip Hoodie" at bounding box center [184, 221] width 50 height 23
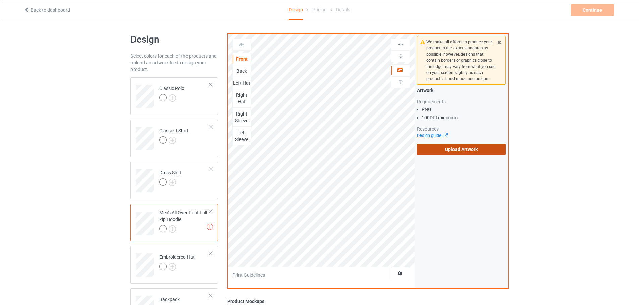
click at [457, 147] on label "Upload Artwork" at bounding box center [461, 149] width 89 height 11
click at [0, 0] on input "Upload Artwork" at bounding box center [0, 0] width 0 height 0
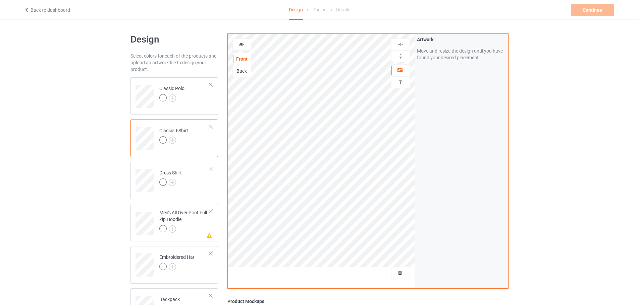
click at [197, 149] on td "Classic T-Shirt" at bounding box center [184, 136] width 57 height 28
click at [173, 141] on img at bounding box center [172, 140] width 7 height 7
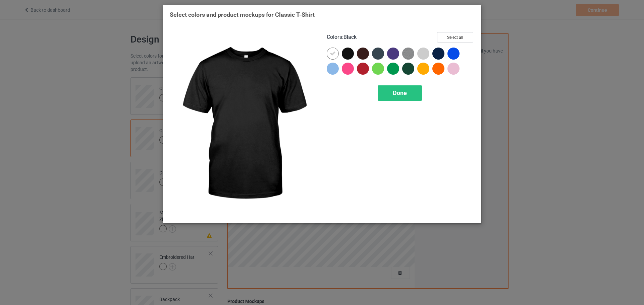
click at [349, 55] on div at bounding box center [348, 54] width 12 height 12
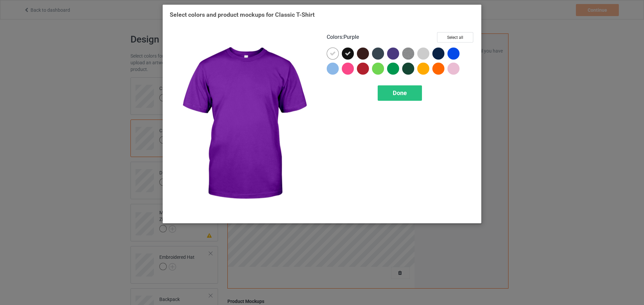
click at [393, 56] on div at bounding box center [393, 54] width 12 height 12
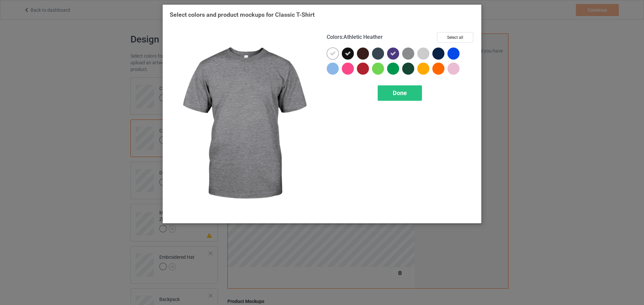
click at [411, 54] on img at bounding box center [408, 54] width 12 height 12
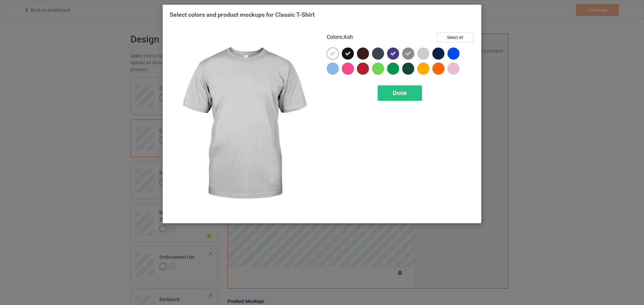
click at [422, 55] on div at bounding box center [423, 54] width 12 height 12
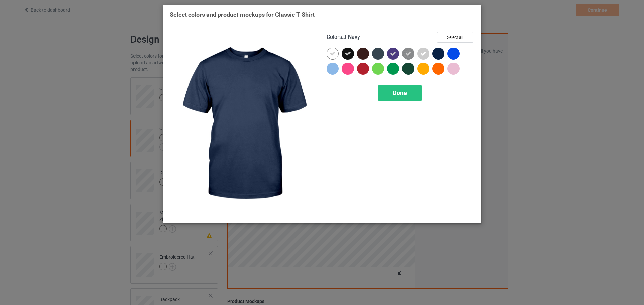
click at [440, 55] on div at bounding box center [438, 54] width 12 height 12
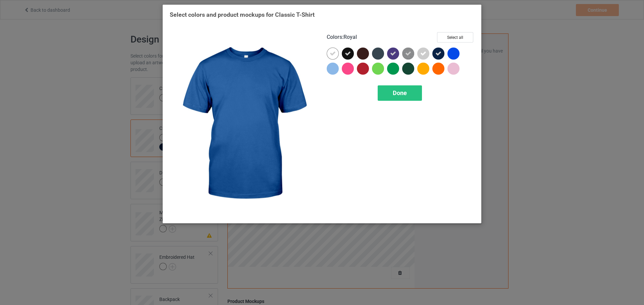
click at [458, 56] on div at bounding box center [453, 54] width 12 height 12
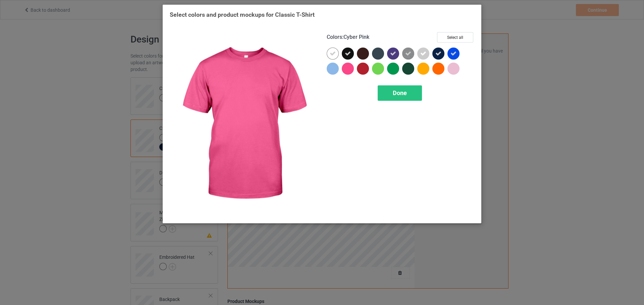
click at [345, 67] on div at bounding box center [348, 69] width 12 height 12
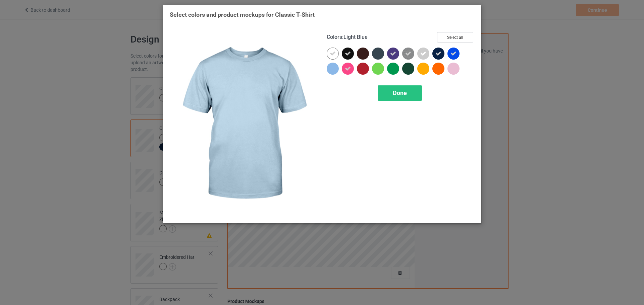
click at [335, 68] on div at bounding box center [333, 69] width 12 height 12
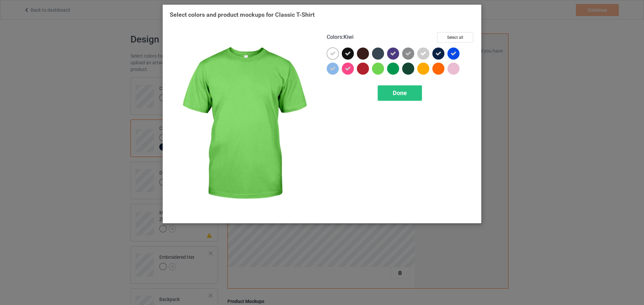
click at [381, 69] on div at bounding box center [378, 69] width 12 height 12
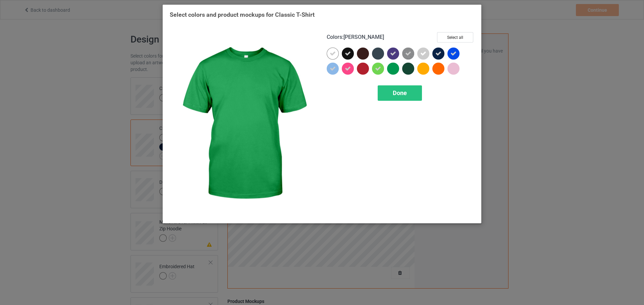
click at [396, 69] on div at bounding box center [393, 69] width 12 height 12
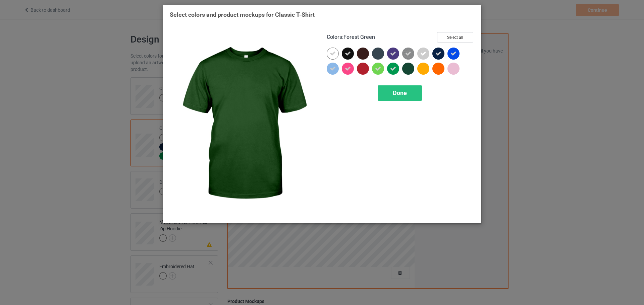
click at [409, 69] on div at bounding box center [408, 69] width 12 height 12
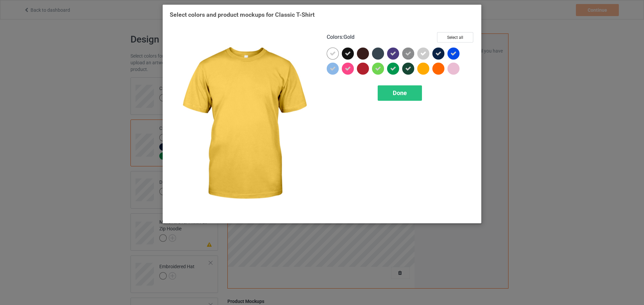
click at [426, 70] on div at bounding box center [423, 69] width 12 height 12
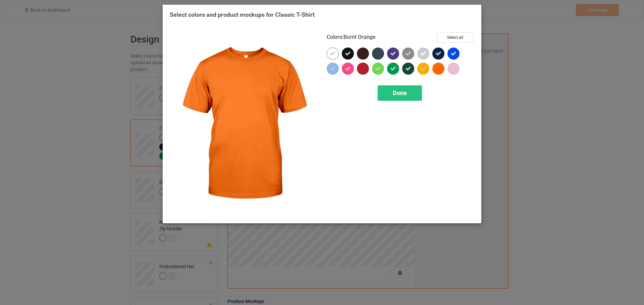
click at [439, 70] on div at bounding box center [438, 69] width 12 height 12
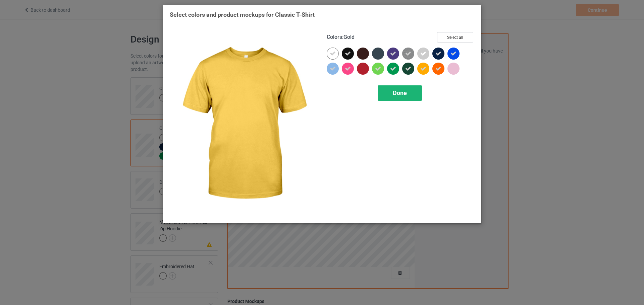
click at [397, 94] on span "Done" at bounding box center [400, 93] width 14 height 7
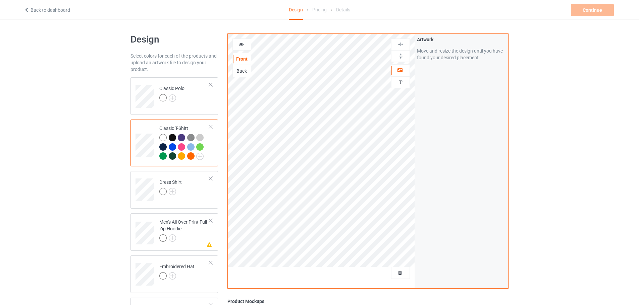
click at [173, 137] on div at bounding box center [172, 137] width 7 height 7
click at [241, 46] on icon at bounding box center [241, 43] width 6 height 5
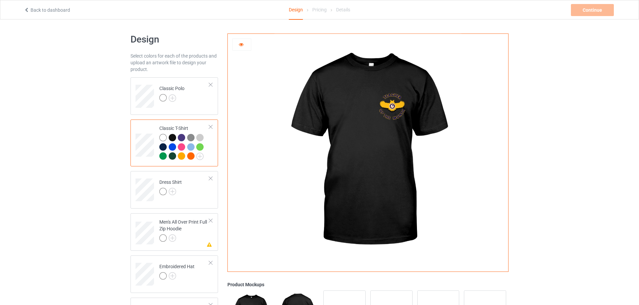
click at [180, 139] on div at bounding box center [181, 137] width 7 height 7
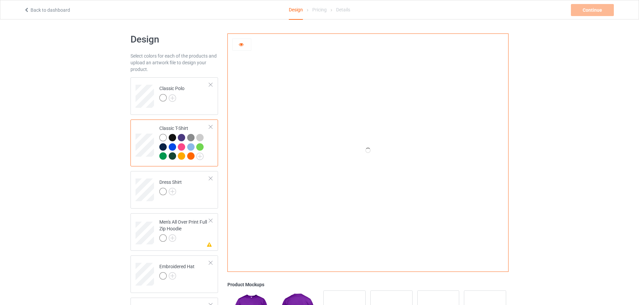
click at [191, 149] on div at bounding box center [190, 147] width 7 height 7
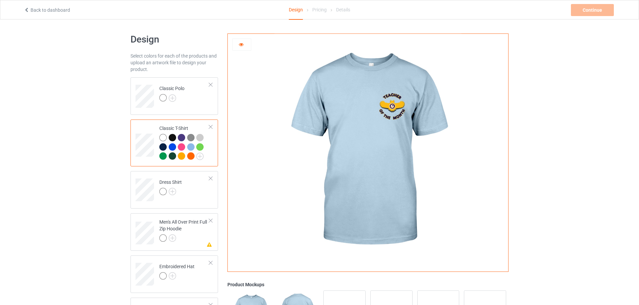
click at [172, 156] on div at bounding box center [172, 156] width 7 height 7
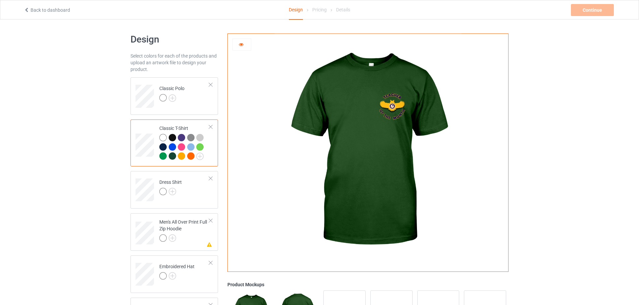
click at [201, 148] on div at bounding box center [199, 147] width 7 height 7
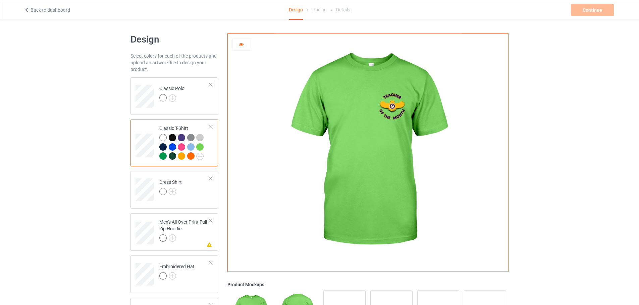
click at [189, 157] on div at bounding box center [190, 156] width 7 height 7
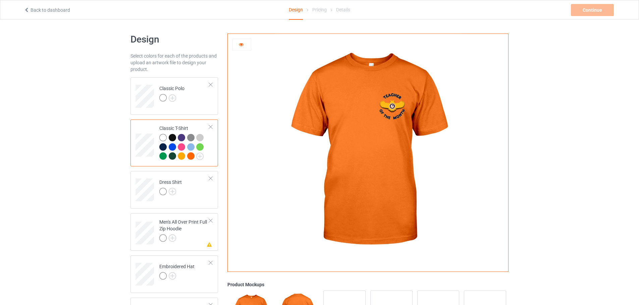
click at [171, 137] on div at bounding box center [172, 137] width 7 height 7
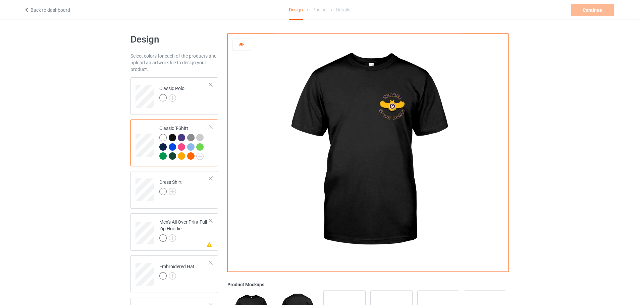
click at [245, 44] on div at bounding box center [242, 44] width 18 height 7
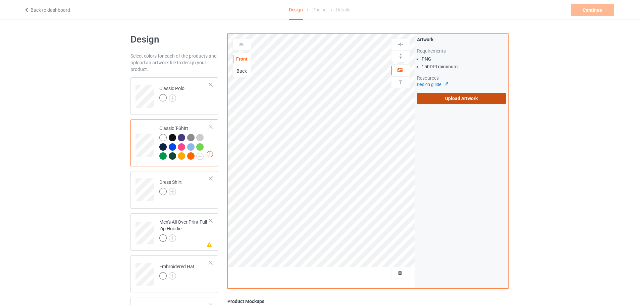
click at [457, 100] on label "Upload Artwork" at bounding box center [461, 98] width 89 height 11
click at [0, 0] on input "Upload Artwork" at bounding box center [0, 0] width 0 height 0
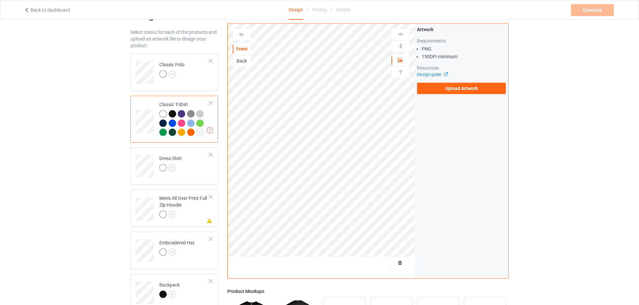
scroll to position [34, 0]
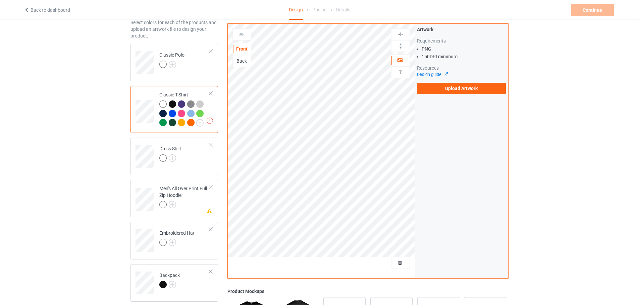
click at [460, 86] on label "Upload Artwork" at bounding box center [461, 88] width 89 height 11
click at [0, 0] on input "Upload Artwork" at bounding box center [0, 0] width 0 height 0
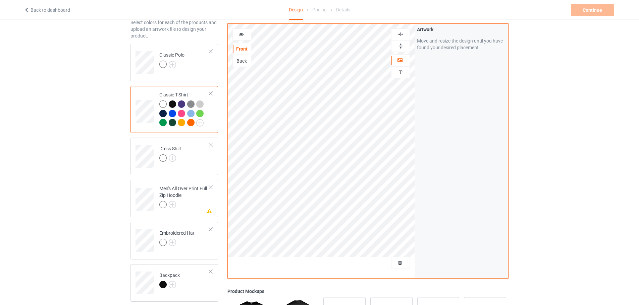
click at [244, 35] on div at bounding box center [242, 34] width 18 height 7
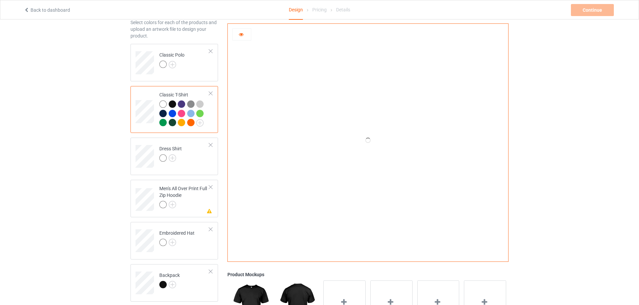
click at [243, 35] on icon at bounding box center [241, 33] width 6 height 5
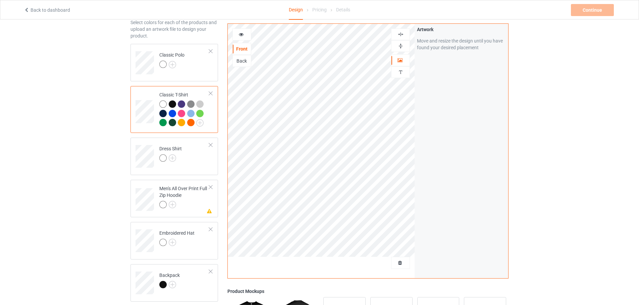
click at [241, 60] on div "Back" at bounding box center [242, 61] width 18 height 7
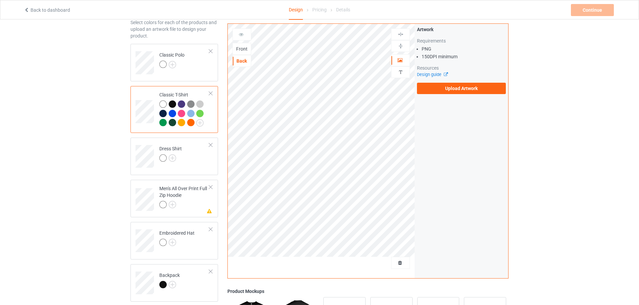
click at [240, 49] on div "Front" at bounding box center [242, 49] width 18 height 7
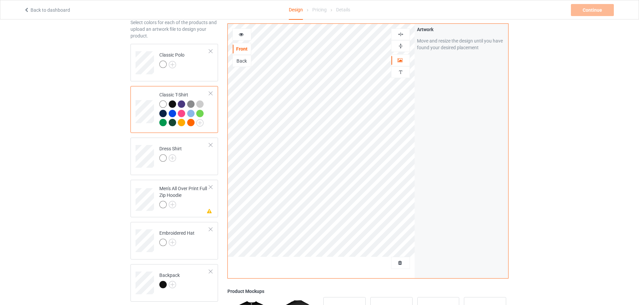
click at [241, 32] on icon at bounding box center [241, 33] width 6 height 5
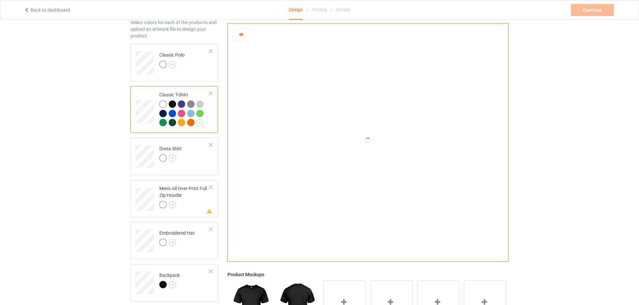
click at [241, 36] on icon at bounding box center [241, 33] width 6 height 5
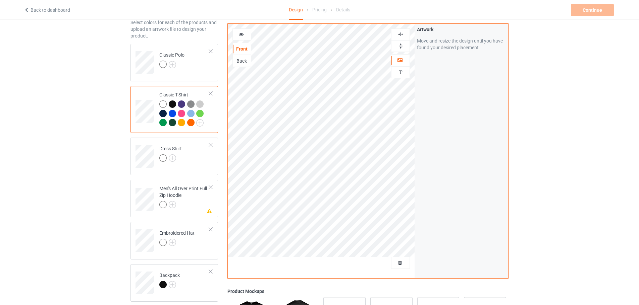
click at [242, 35] on icon at bounding box center [241, 33] width 6 height 5
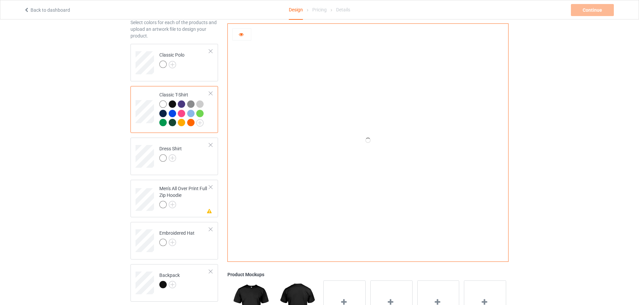
click at [244, 34] on icon at bounding box center [241, 33] width 6 height 5
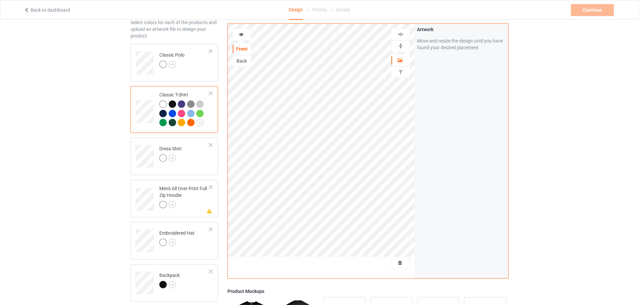
click at [237, 32] on div at bounding box center [242, 34] width 18 height 7
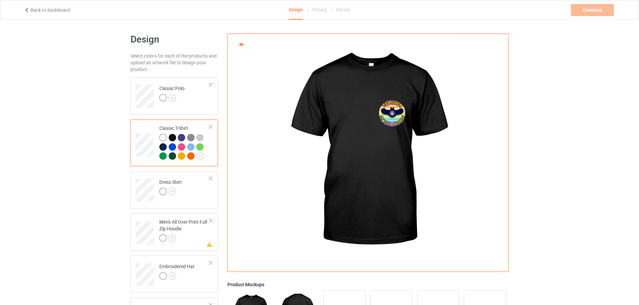
click at [183, 139] on div at bounding box center [181, 137] width 7 height 7
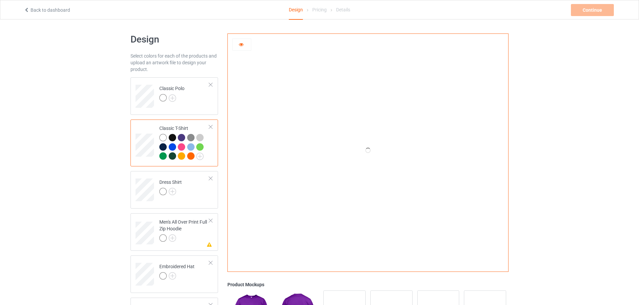
click at [172, 156] on div at bounding box center [172, 156] width 7 height 7
click at [181, 156] on div at bounding box center [181, 156] width 7 height 7
click at [190, 147] on div at bounding box center [190, 147] width 7 height 7
click at [165, 139] on div at bounding box center [162, 137] width 7 height 7
click at [192, 148] on div at bounding box center [190, 147] width 7 height 7
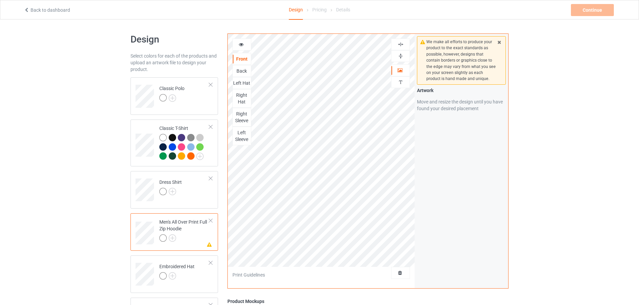
click at [243, 113] on div "Right Sleeve" at bounding box center [242, 117] width 18 height 13
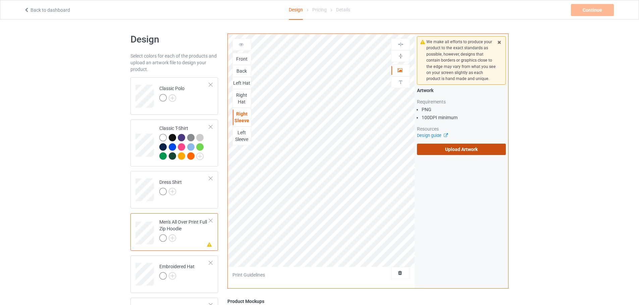
click at [461, 150] on label "Upload Artwork" at bounding box center [461, 149] width 89 height 11
click at [0, 0] on input "Upload Artwork" at bounding box center [0, 0] width 0 height 0
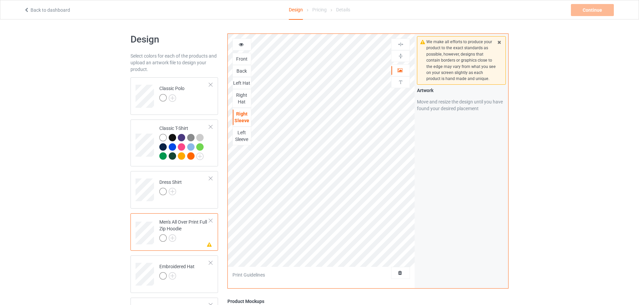
click at [241, 135] on div "Left Sleeve" at bounding box center [242, 135] width 18 height 13
click at [240, 98] on div "Right Hat" at bounding box center [242, 98] width 18 height 13
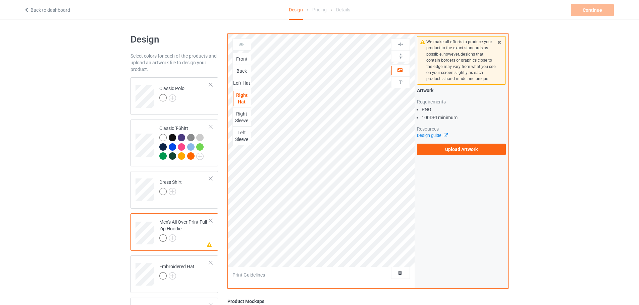
click at [244, 82] on div "Left Hat" at bounding box center [242, 83] width 18 height 7
click at [242, 71] on div "Back" at bounding box center [242, 71] width 18 height 7
click at [454, 149] on label "Upload Artwork" at bounding box center [461, 149] width 89 height 11
click at [0, 0] on input "Upload Artwork" at bounding box center [0, 0] width 0 height 0
click at [438, 143] on div "Artwork Requirements PNG 100 DPI minimum Resources Design guide Upload Artwork" at bounding box center [461, 121] width 89 height 68
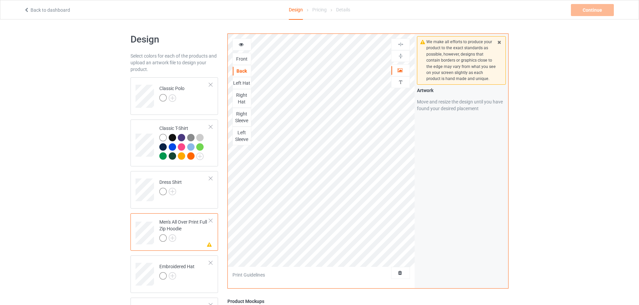
click at [241, 44] on icon at bounding box center [241, 43] width 6 height 5
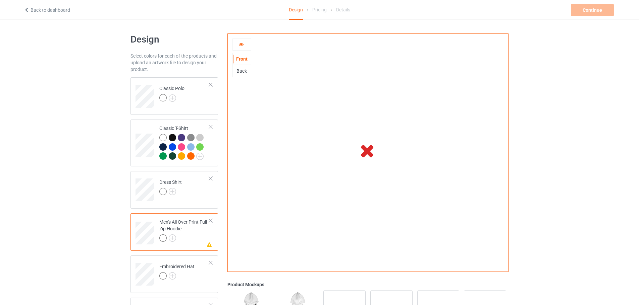
click at [245, 75] on div "Back" at bounding box center [241, 71] width 19 height 12
click at [239, 73] on div "Back" at bounding box center [242, 71] width 18 height 7
click at [237, 63] on div "Front" at bounding box center [241, 59] width 19 height 12
click at [245, 61] on div "Front" at bounding box center [242, 59] width 18 height 7
click at [182, 107] on td "Classic Polo" at bounding box center [184, 94] width 57 height 28
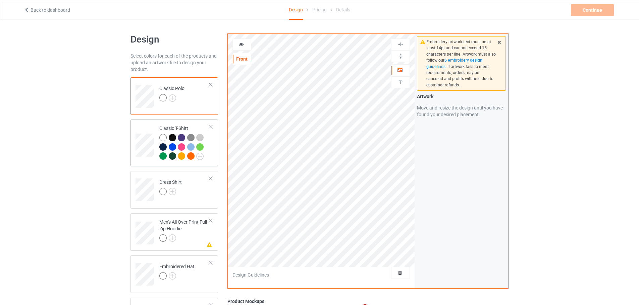
click at [147, 131] on td at bounding box center [145, 143] width 20 height 42
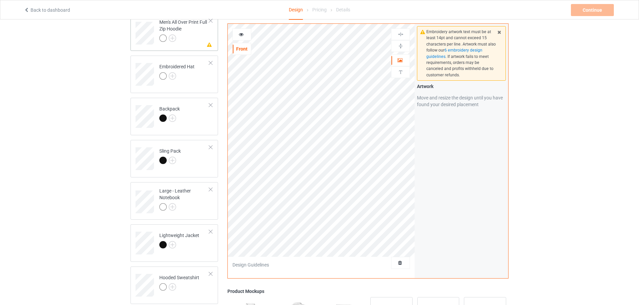
scroll to position [201, 0]
click at [167, 197] on div "Large - Leather Notebook" at bounding box center [184, 198] width 50 height 23
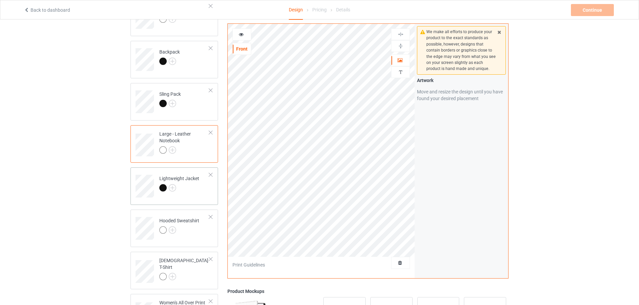
scroll to position [268, 0]
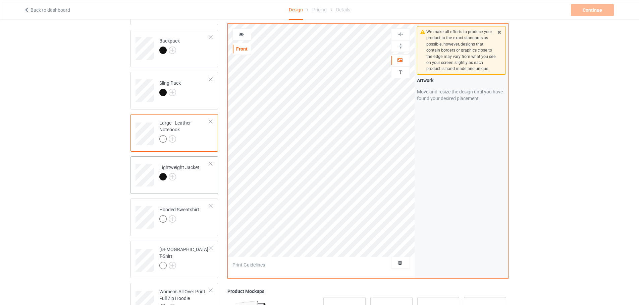
click at [175, 165] on div "Lightweight Jacket" at bounding box center [179, 172] width 40 height 16
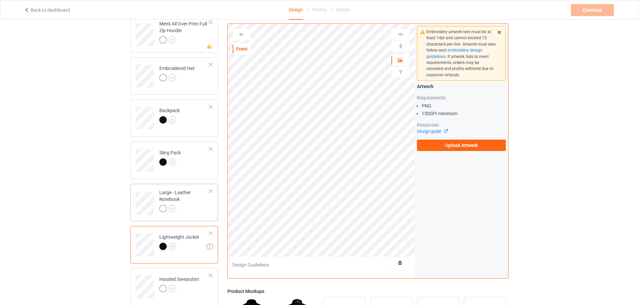
scroll to position [201, 0]
click at [172, 243] on img at bounding box center [172, 243] width 7 height 7
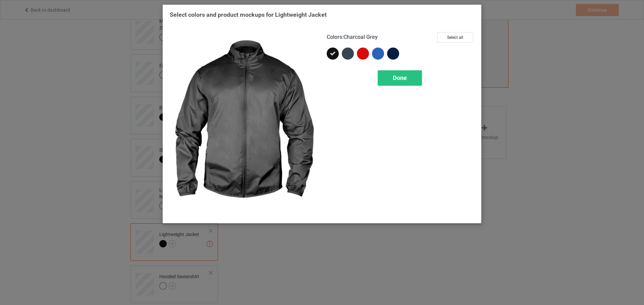
click at [349, 53] on div at bounding box center [348, 54] width 12 height 12
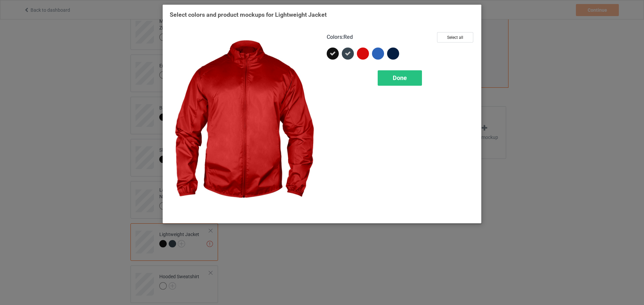
click at [363, 54] on div at bounding box center [363, 54] width 12 height 12
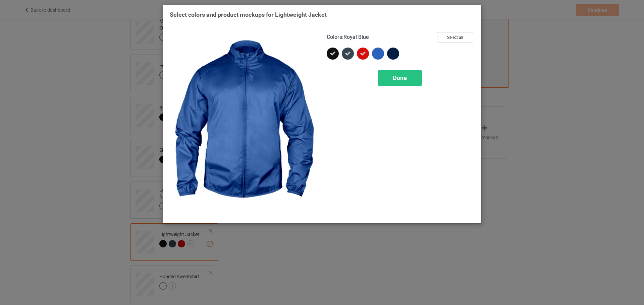
click at [378, 54] on div at bounding box center [378, 54] width 12 height 12
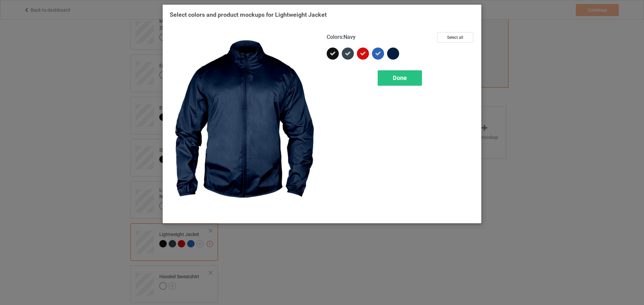
click at [397, 52] on div at bounding box center [393, 54] width 12 height 12
click at [396, 78] on span "Done" at bounding box center [400, 77] width 14 height 7
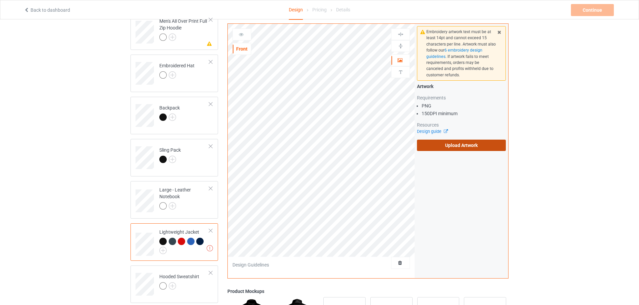
click at [447, 142] on label "Upload Artwork" at bounding box center [461, 145] width 89 height 11
click at [460, 146] on label "Upload Artwork" at bounding box center [461, 145] width 89 height 11
click at [454, 143] on label "Upload Artwork" at bounding box center [461, 145] width 89 height 11
click at [0, 0] on input "Upload Artwork" at bounding box center [0, 0] width 0 height 0
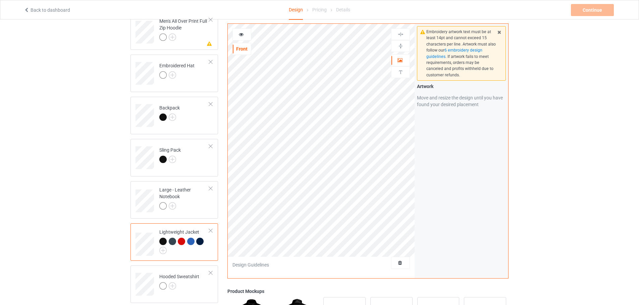
click at [238, 36] on div at bounding box center [242, 34] width 18 height 7
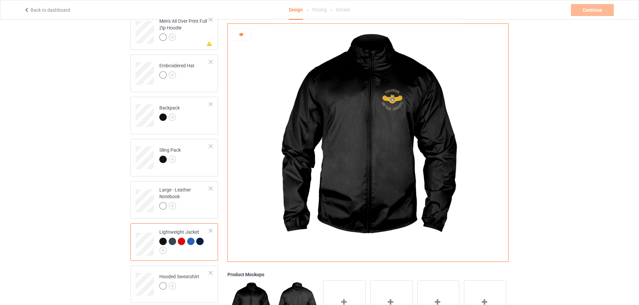
click at [172, 243] on div at bounding box center [172, 241] width 7 height 7
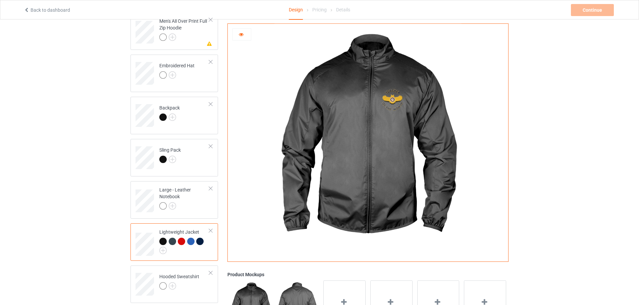
click at [180, 239] on div at bounding box center [181, 241] width 7 height 7
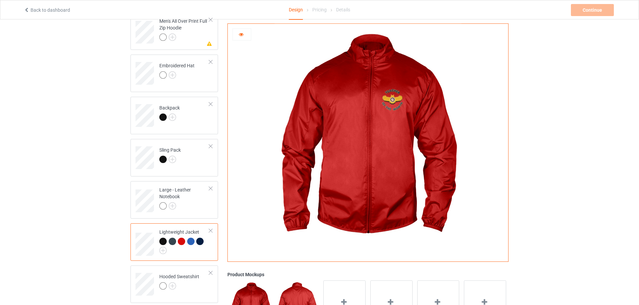
click at [192, 244] on div at bounding box center [190, 241] width 7 height 7
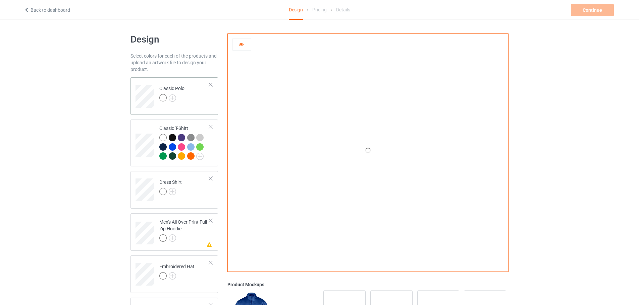
click at [159, 103] on td "Classic Polo" at bounding box center [184, 94] width 57 height 28
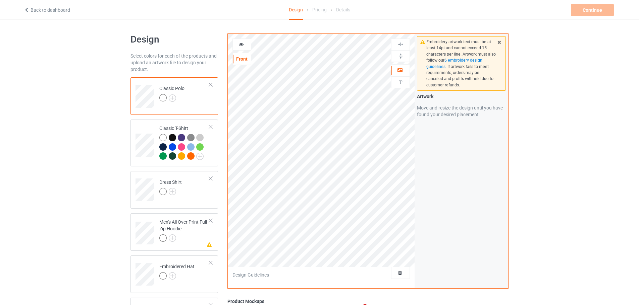
click at [245, 46] on div at bounding box center [242, 44] width 18 height 7
